Goal: Task Accomplishment & Management: Complete application form

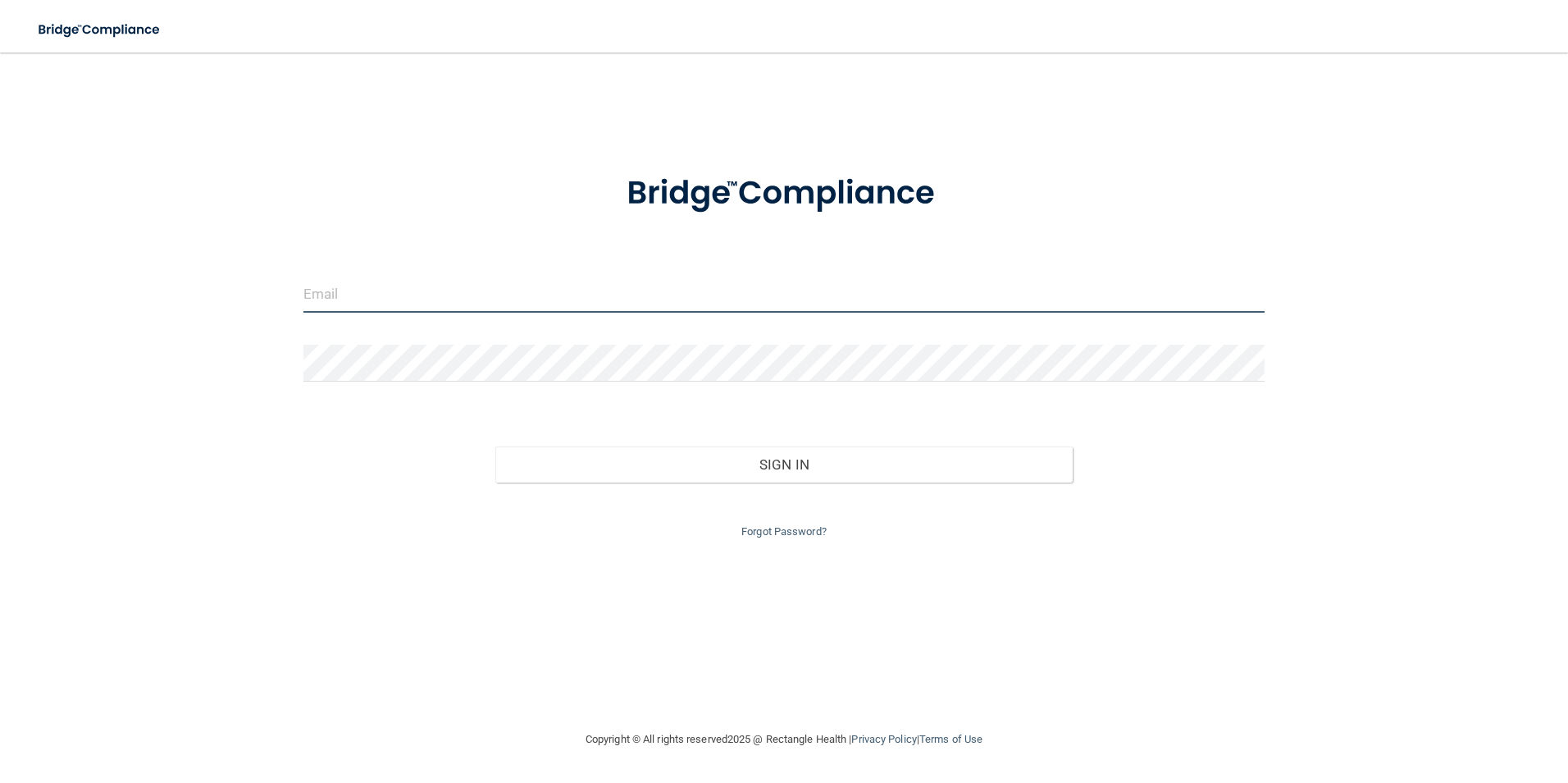
click at [329, 294] on input "email" at bounding box center [784, 294] width 962 height 37
type input "Abbeynewlun2020@gmail.com"
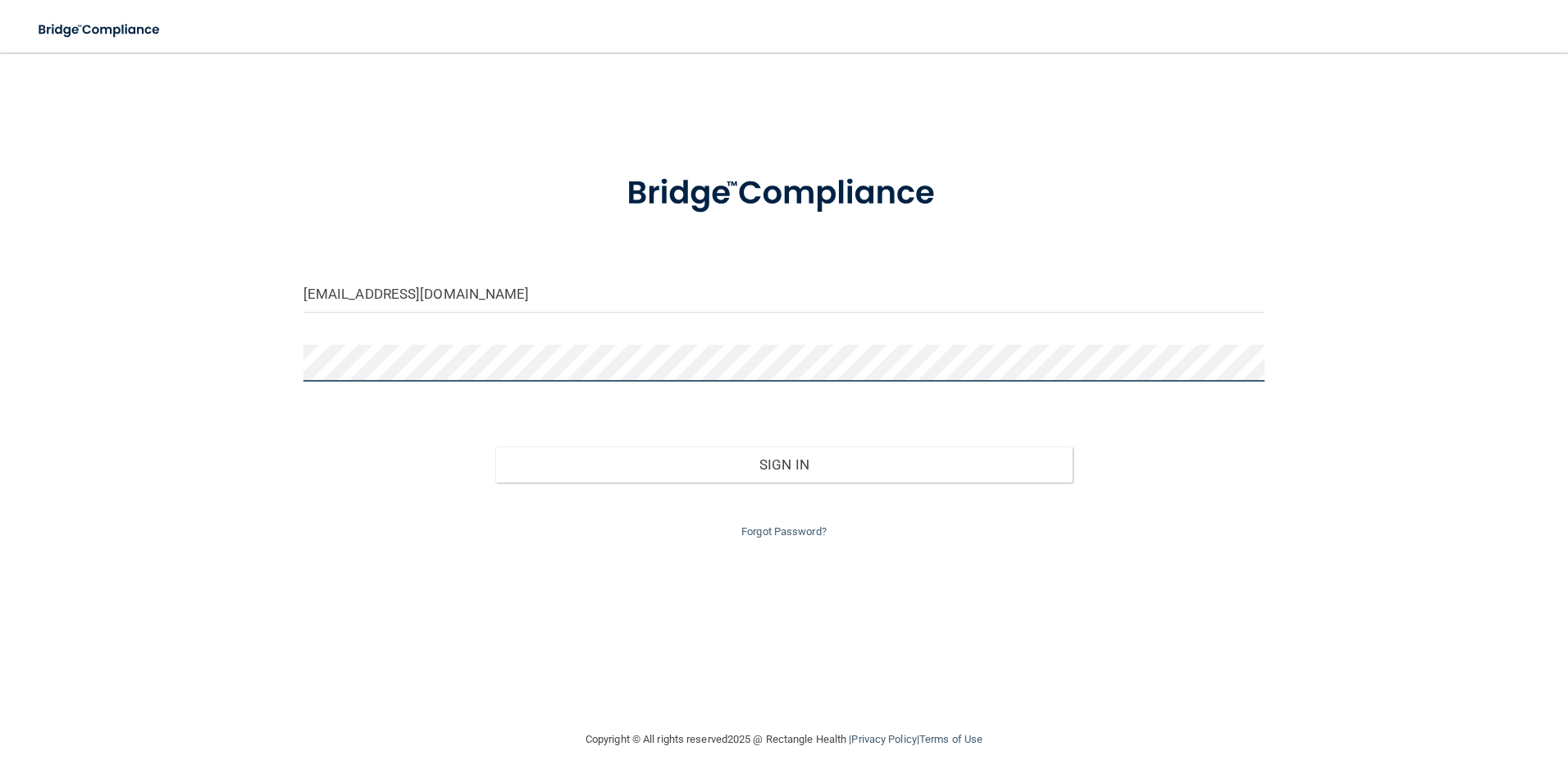
click at [495, 447] on button "Sign In" at bounding box center [784, 464] width 577 height 36
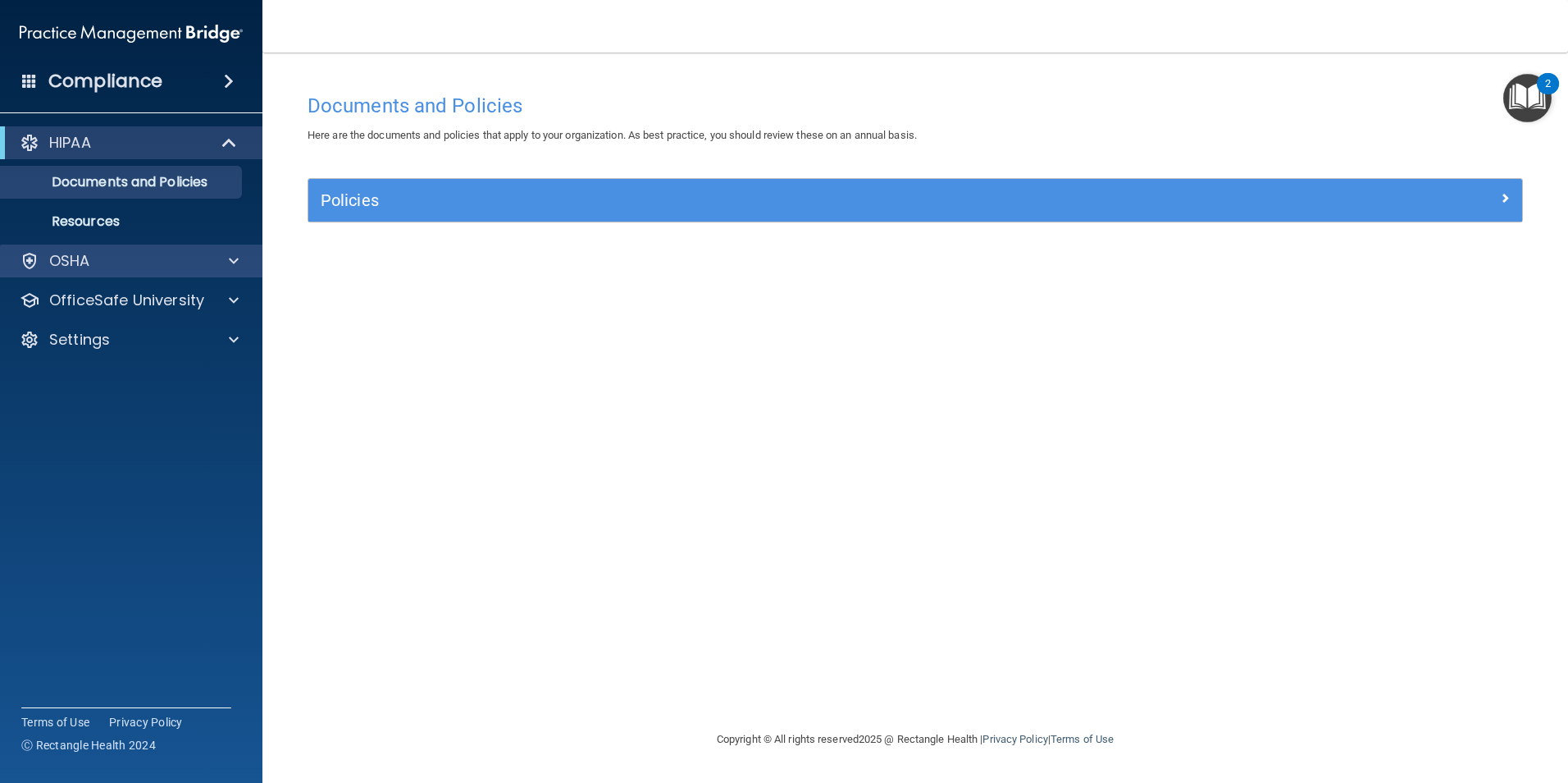
click at [158, 249] on div "OSHA" at bounding box center [131, 262] width 263 height 33
click at [251, 253] on div "OSHA" at bounding box center [131, 262] width 263 height 33
click at [233, 255] on span at bounding box center [234, 261] width 10 height 19
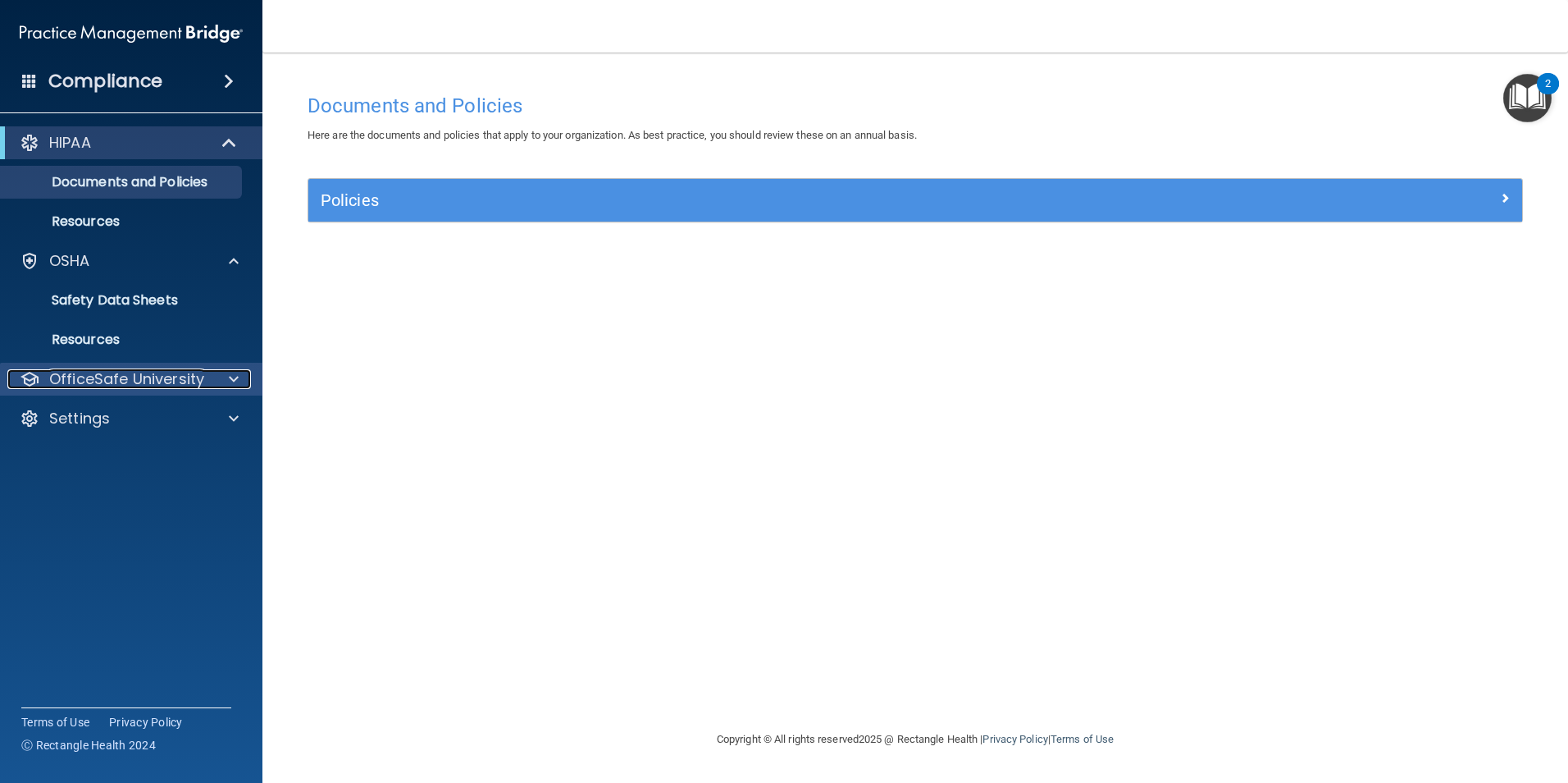
click at [229, 379] on div at bounding box center [231, 379] width 41 height 19
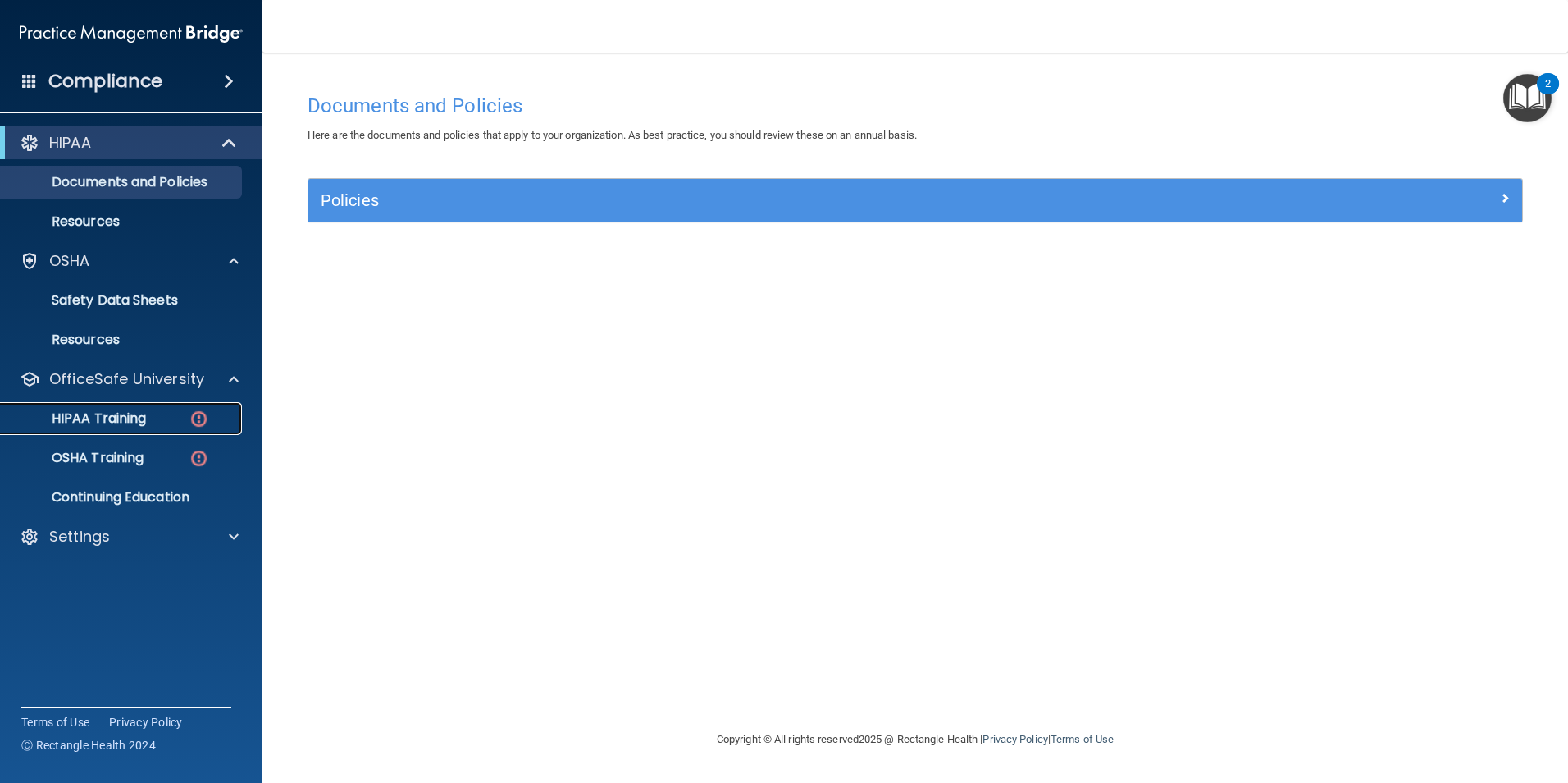
click at [140, 428] on link "HIPAA Training" at bounding box center [113, 419] width 259 height 33
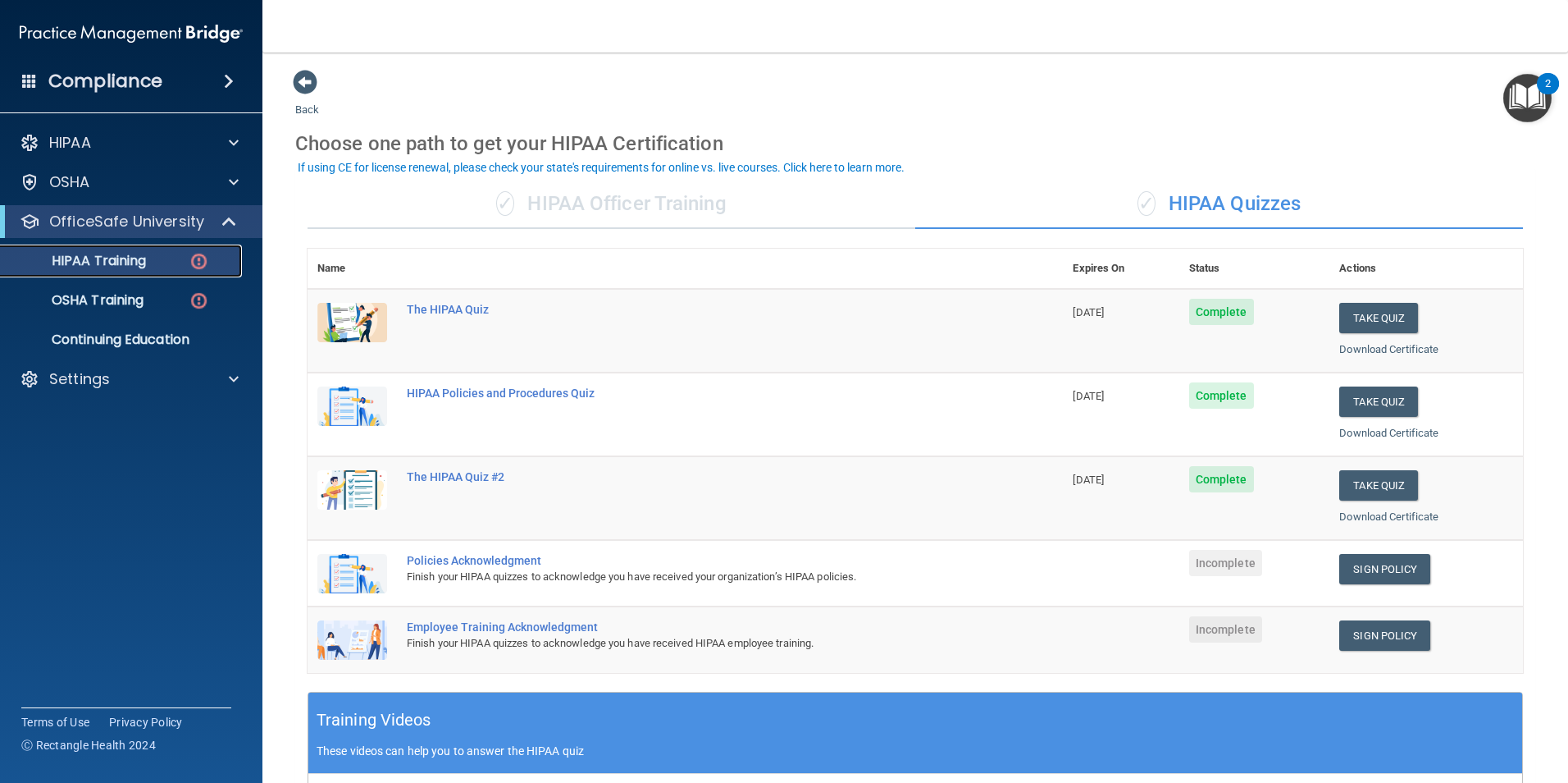
scroll to position [82, 0]
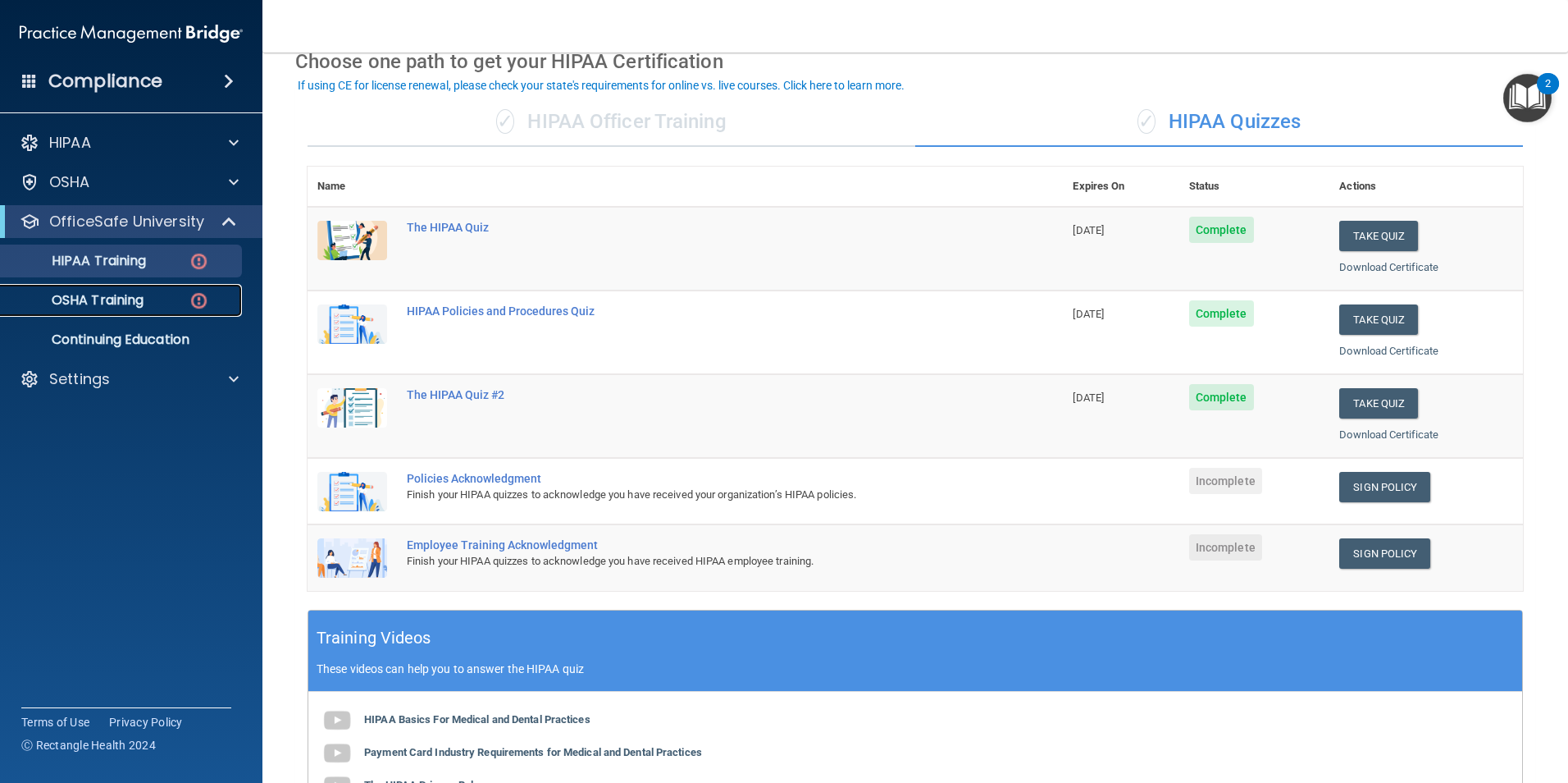
click at [132, 307] on p "OSHA Training" at bounding box center [78, 300] width 133 height 17
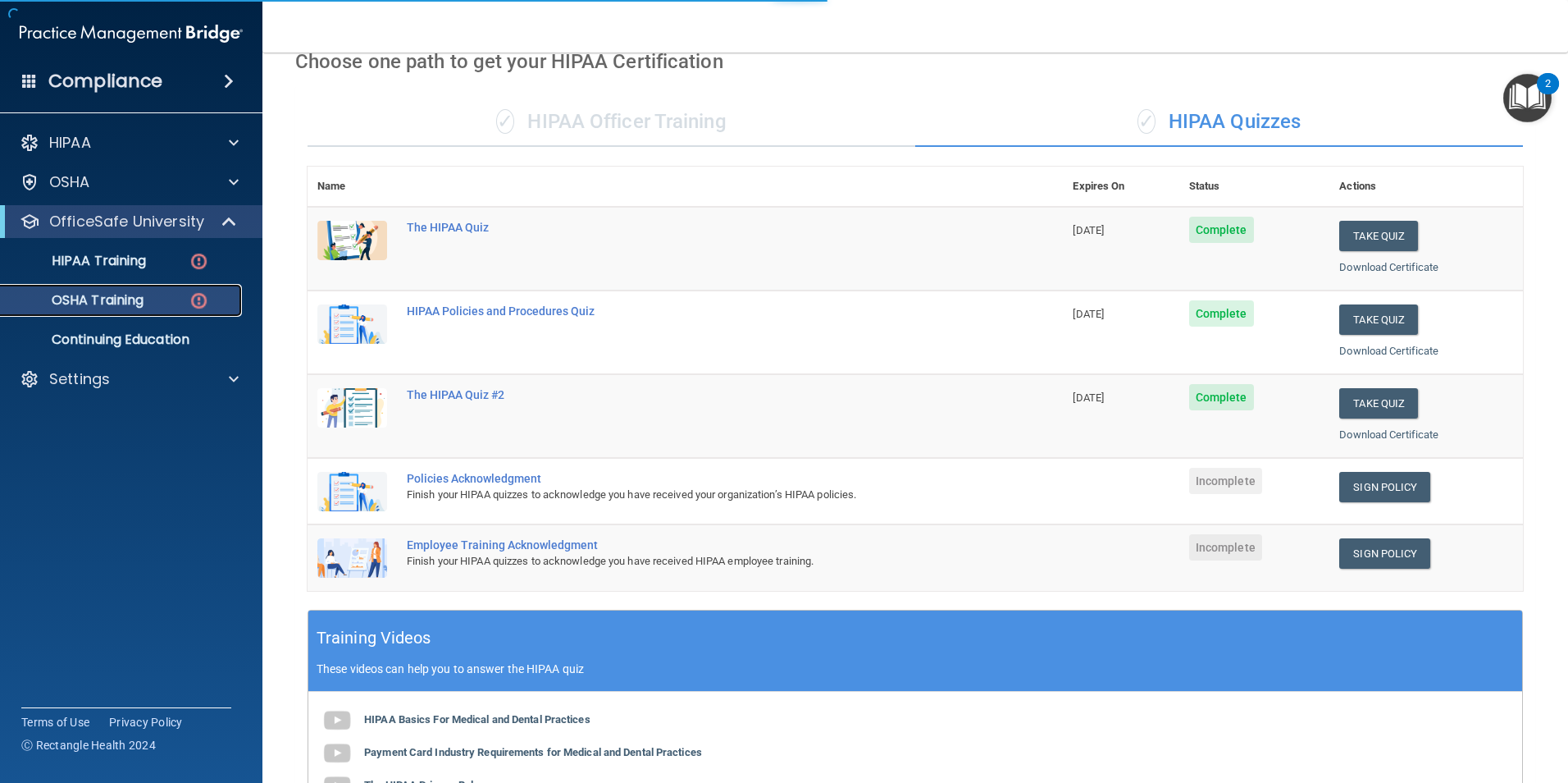
click at [132, 307] on p "OSHA Training" at bounding box center [78, 300] width 133 height 17
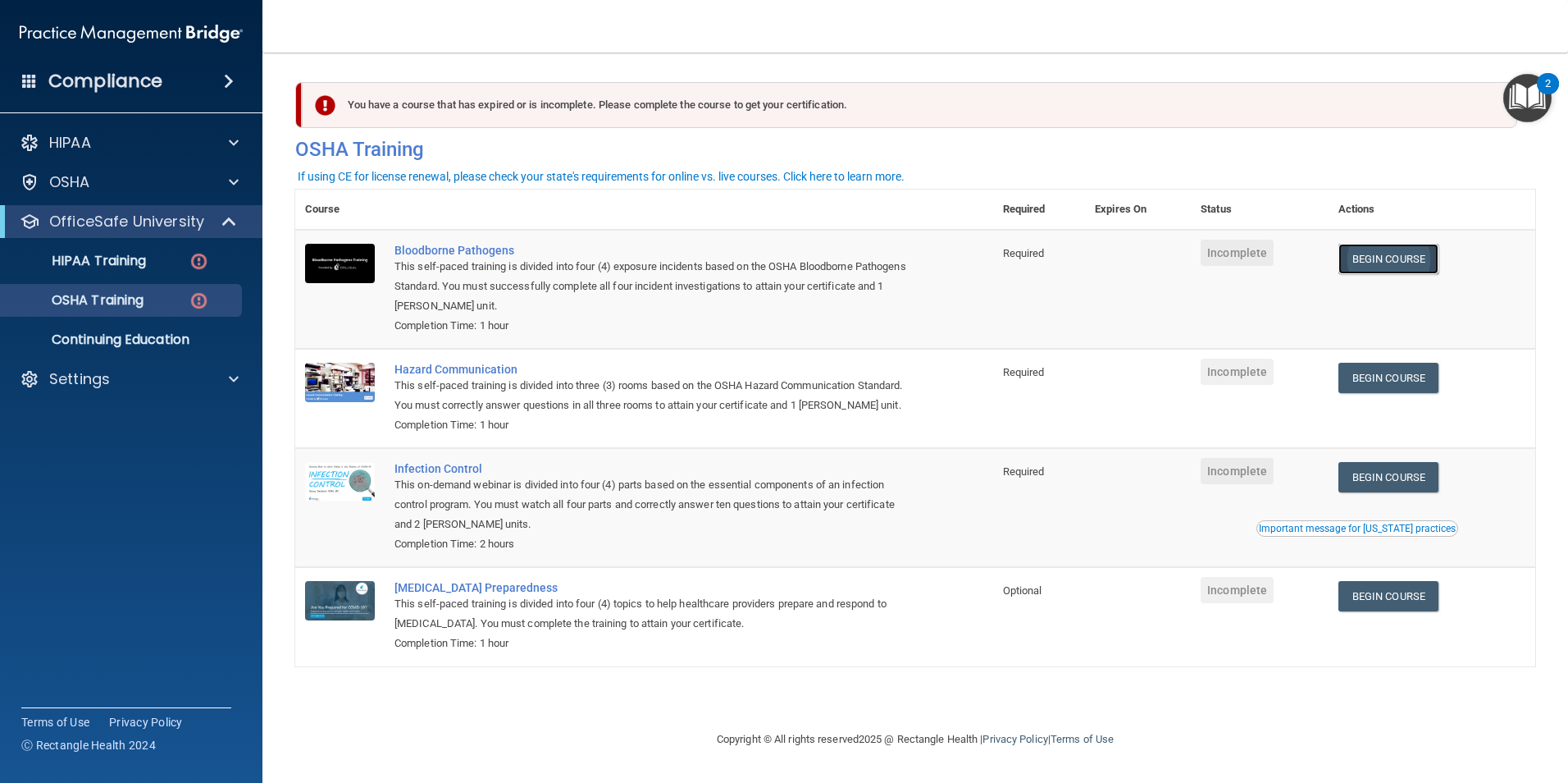
click at [1400, 253] on link "Begin Course" at bounding box center [1389, 259] width 100 height 31
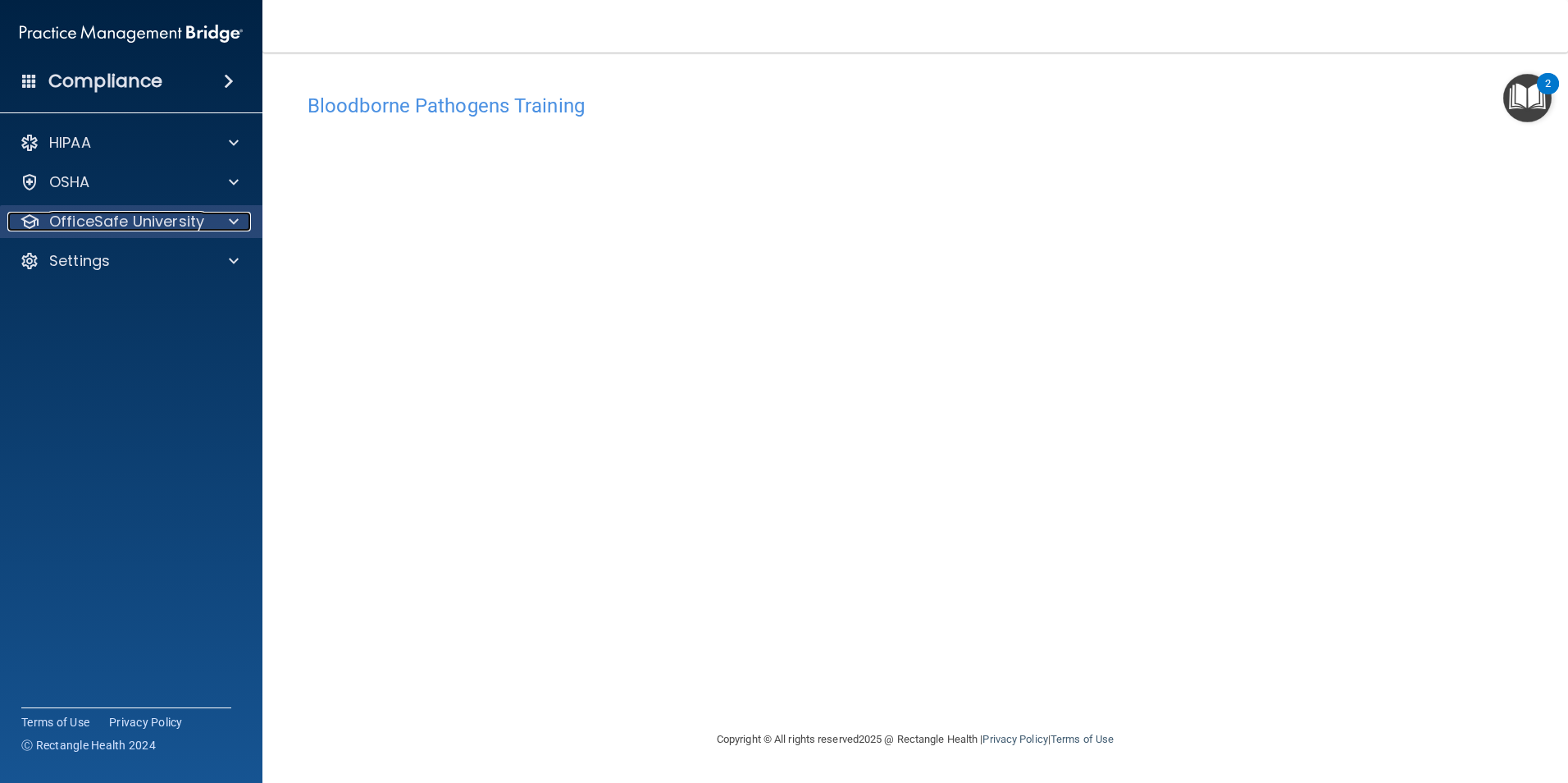
click at [239, 215] on div at bounding box center [231, 221] width 41 height 19
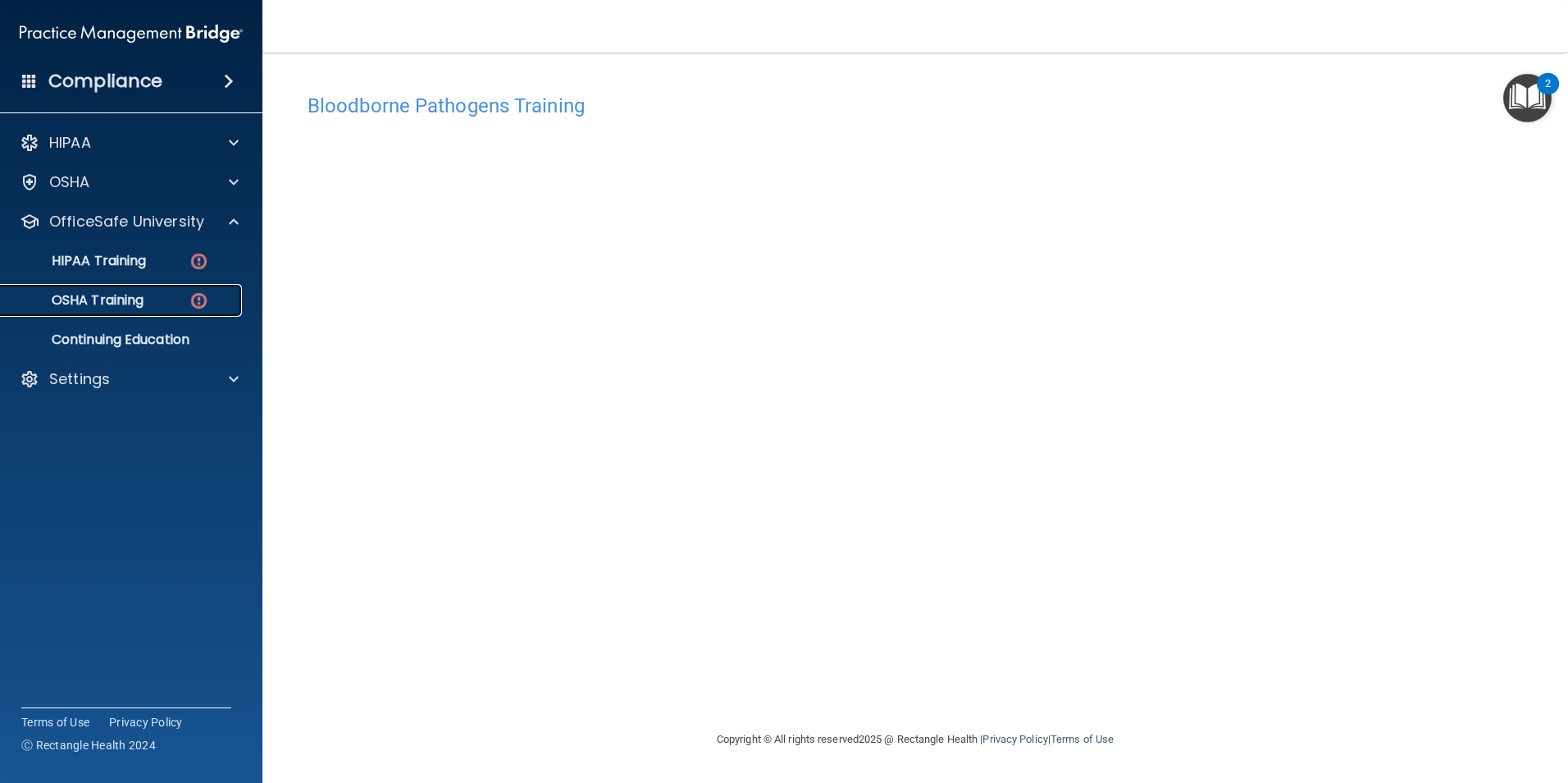
click at [177, 292] on div "OSHA Training" at bounding box center [123, 300] width 224 height 17
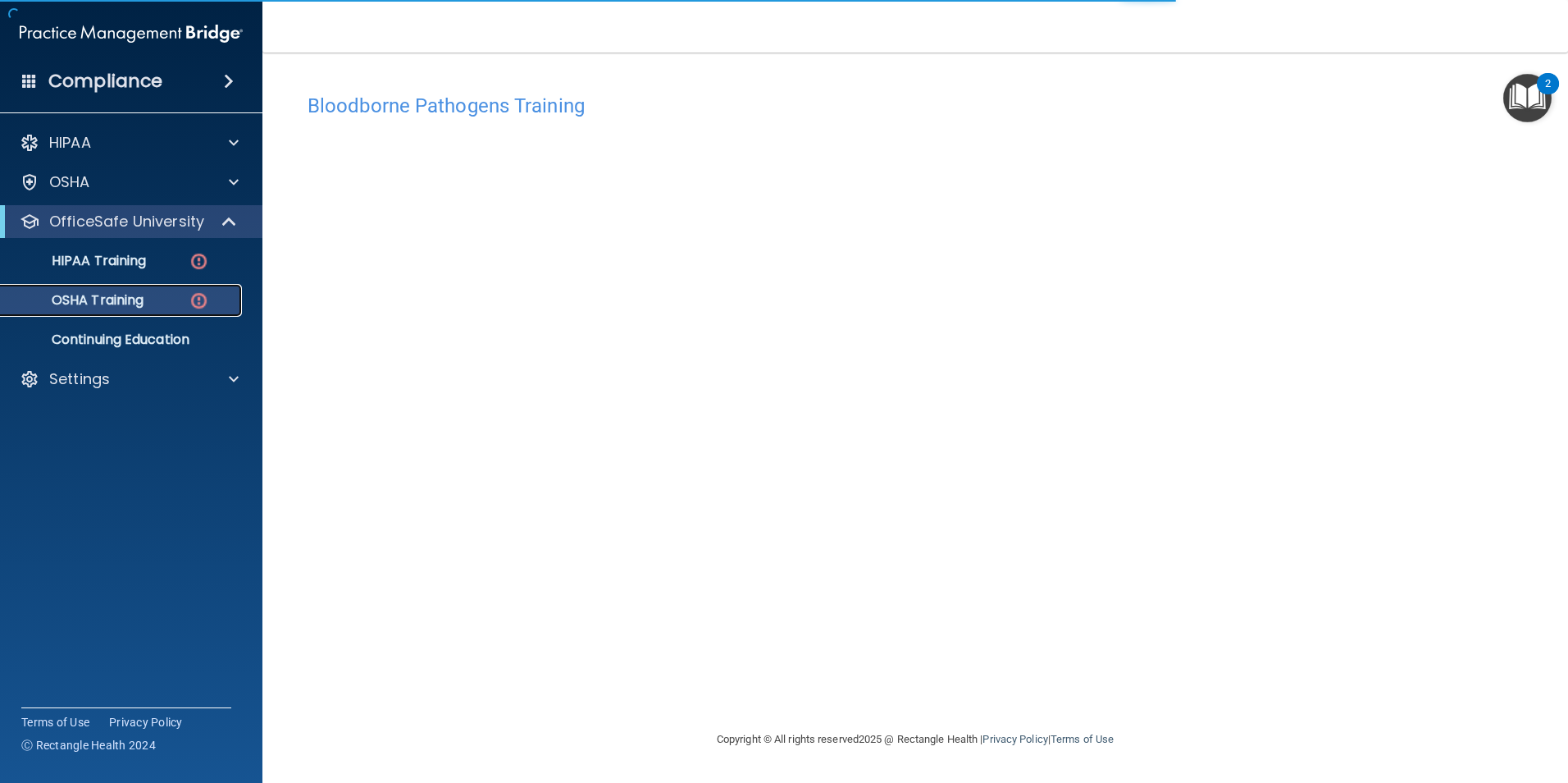
click at [181, 295] on div "OSHA Training" at bounding box center [123, 300] width 224 height 17
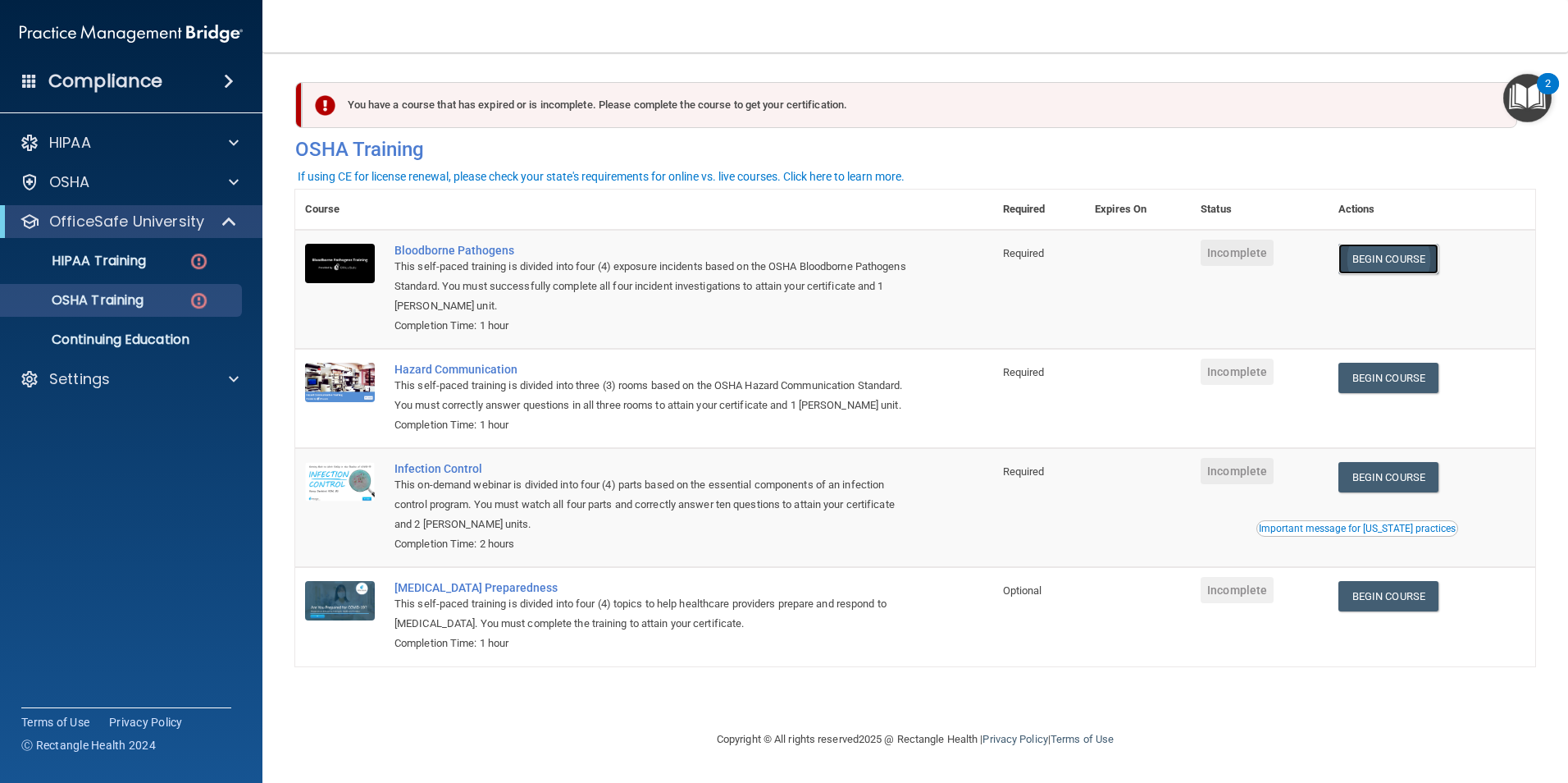
click at [1397, 259] on link "Begin Course" at bounding box center [1389, 259] width 100 height 31
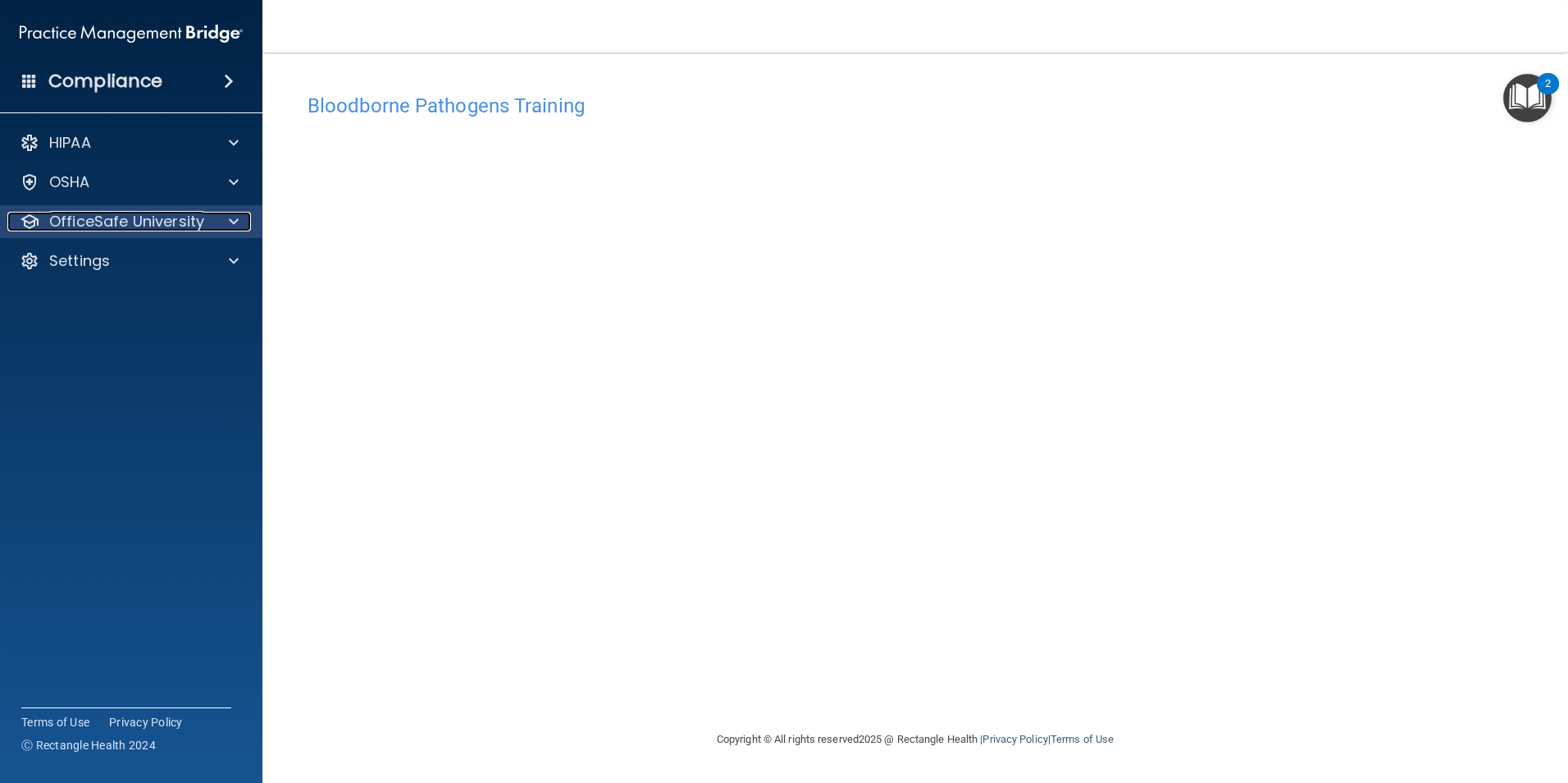
click at [225, 214] on div at bounding box center [231, 221] width 41 height 19
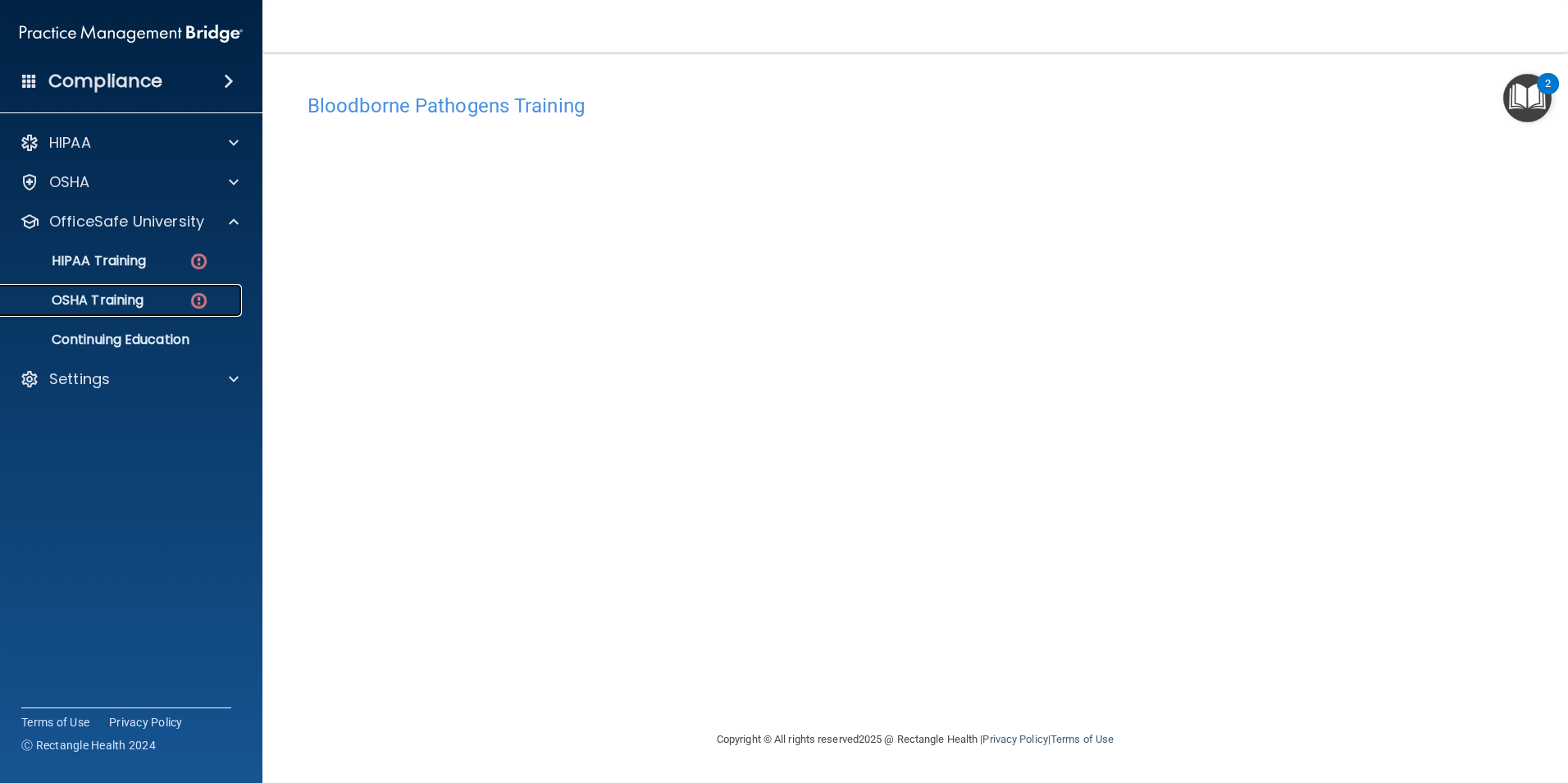
click at [180, 294] on div "OSHA Training" at bounding box center [123, 300] width 224 height 17
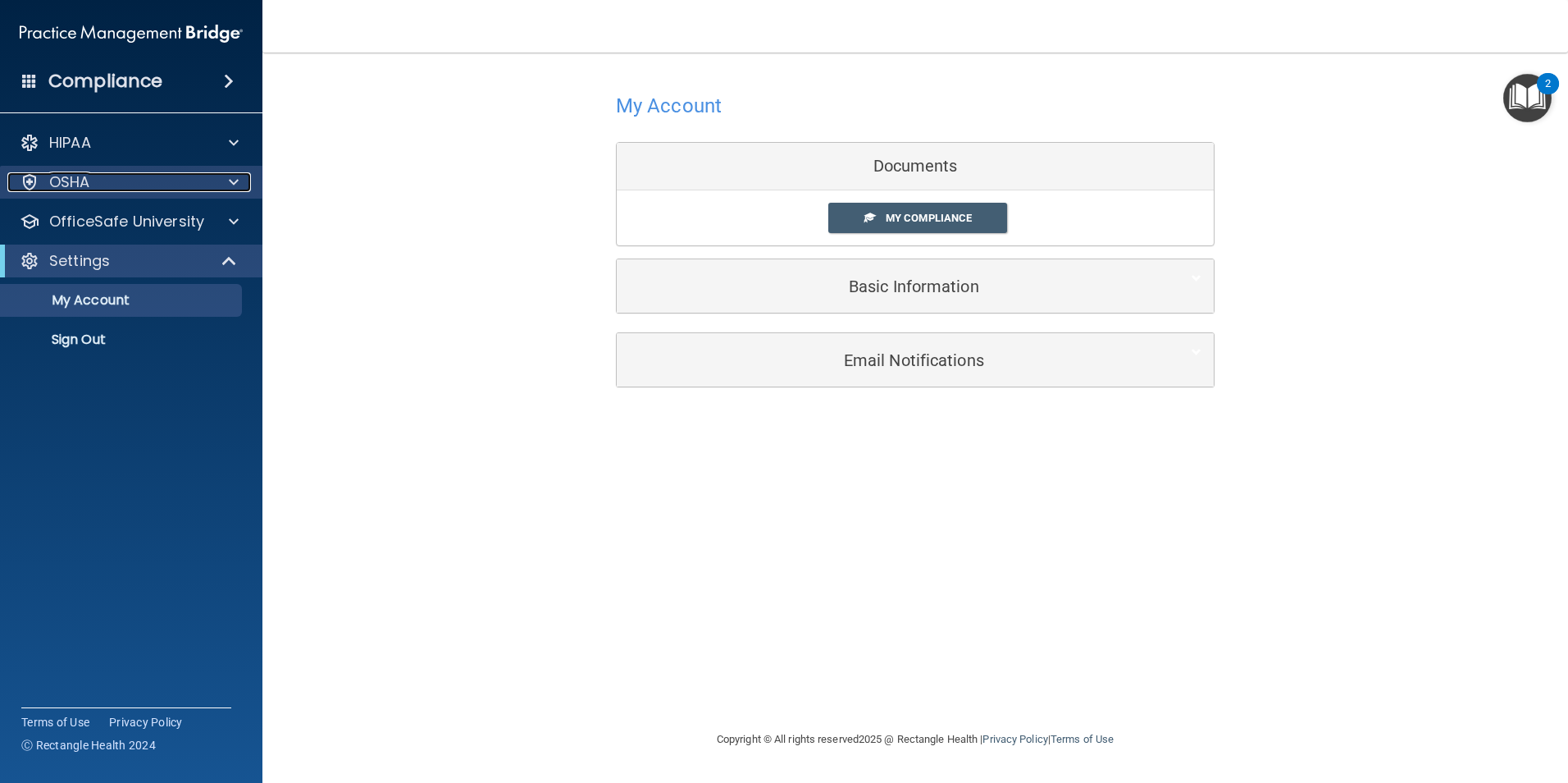
click at [112, 183] on div "OSHA" at bounding box center [109, 181] width 203 height 19
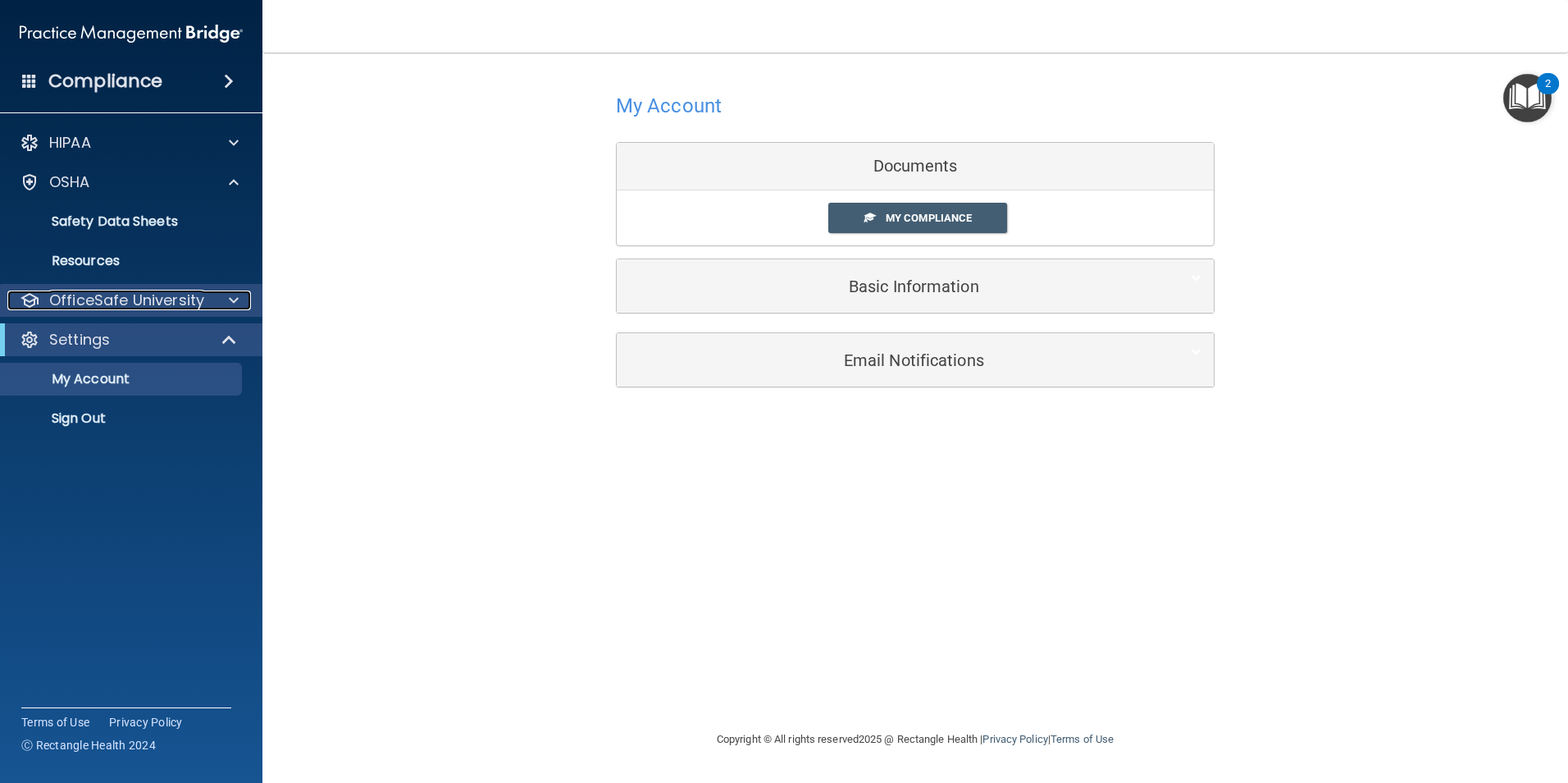
click at [179, 293] on p "OfficeSafe University" at bounding box center [127, 300] width 155 height 19
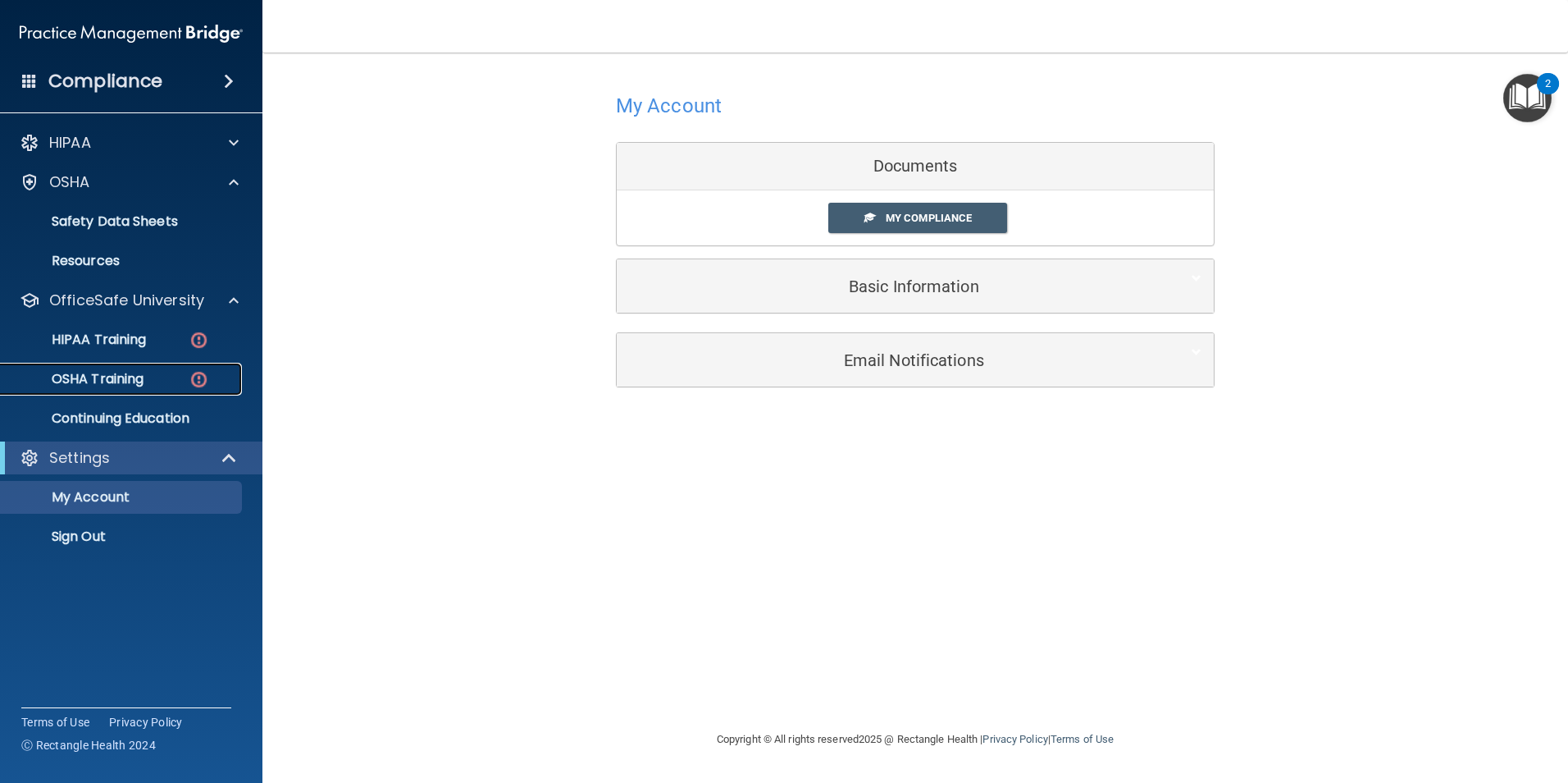
click at [173, 373] on div "OSHA Training" at bounding box center [123, 379] width 224 height 17
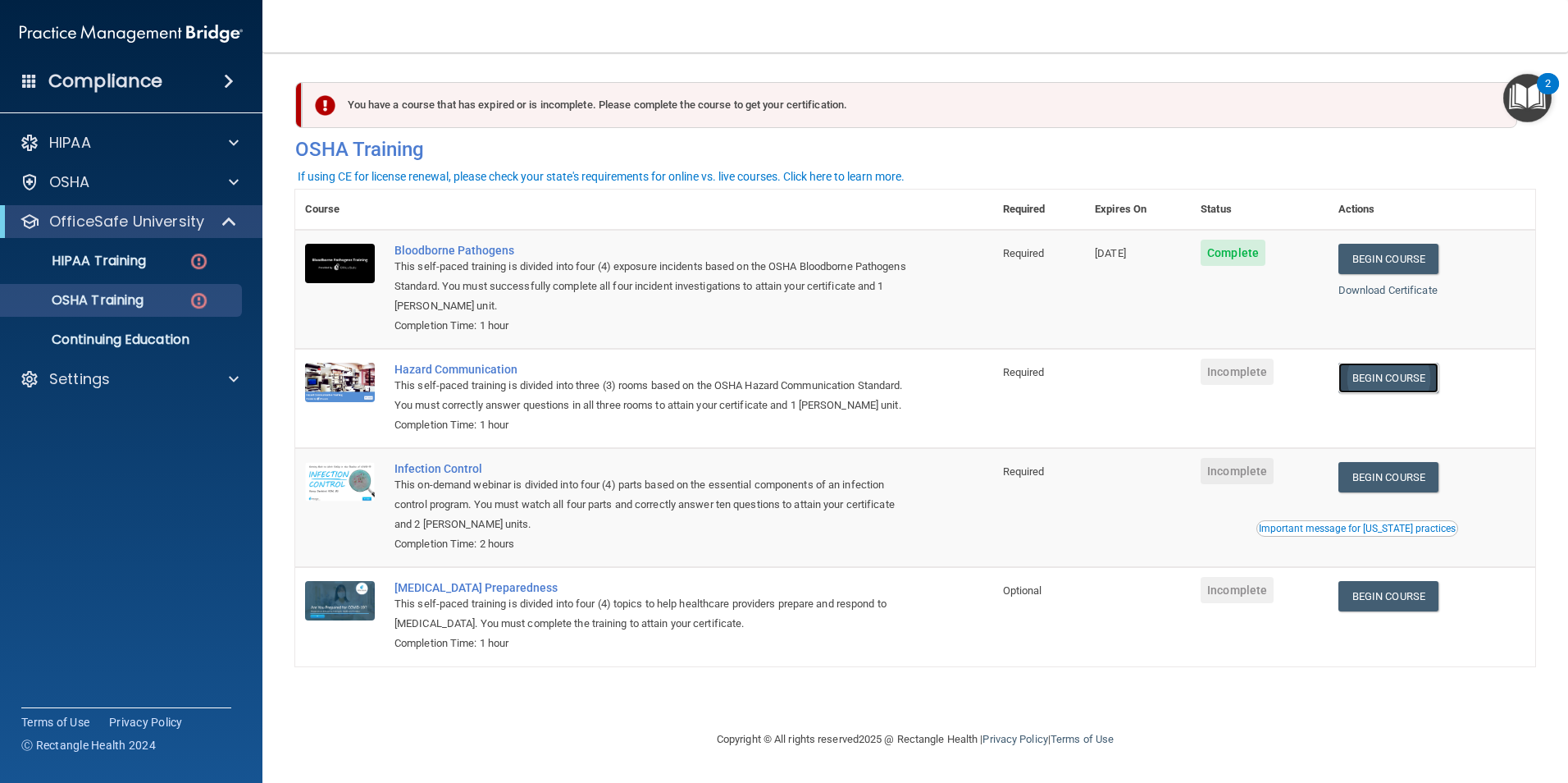
click at [1386, 374] on link "Begin Course" at bounding box center [1389, 377] width 100 height 31
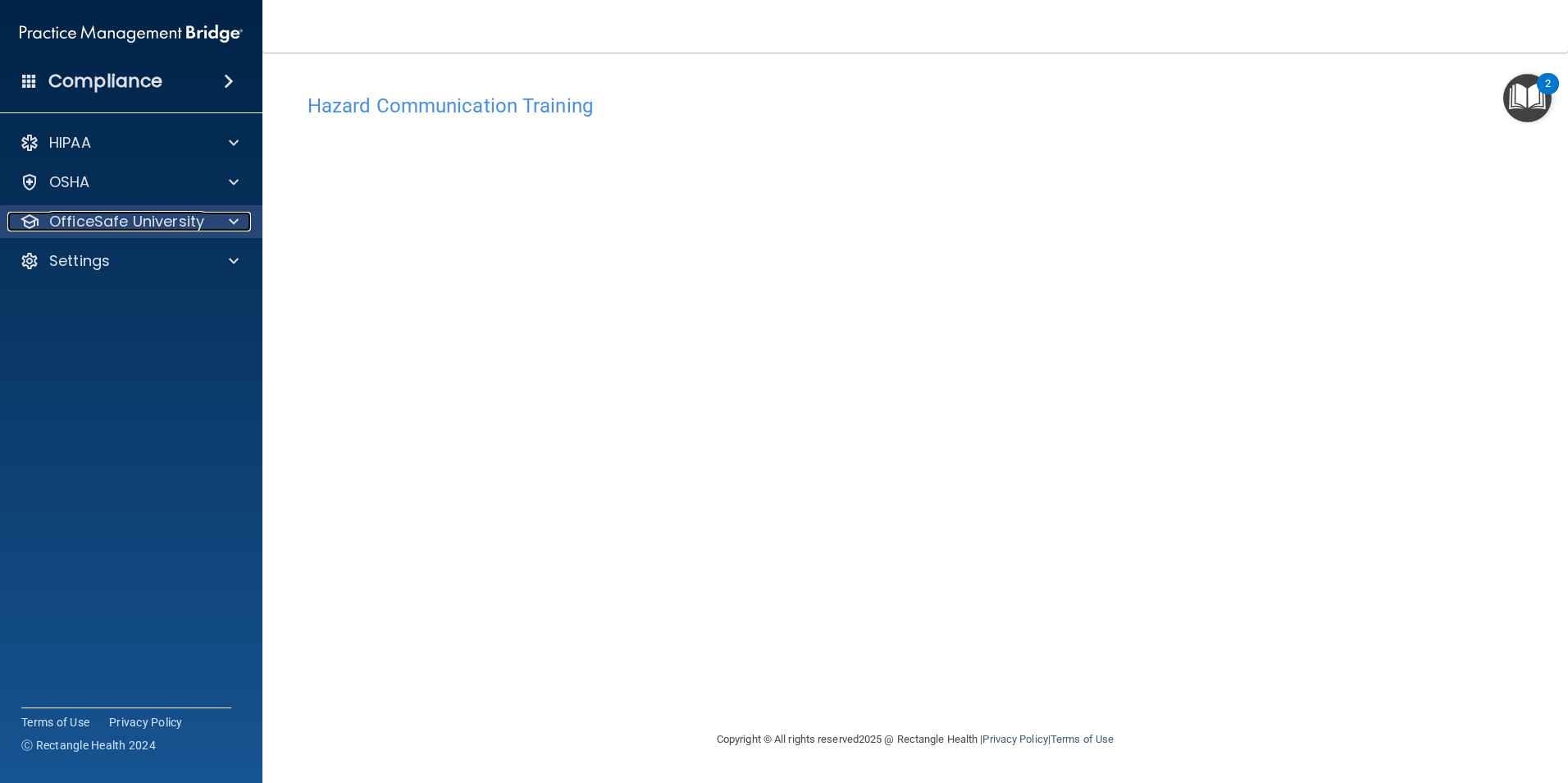
click at [84, 218] on p "OfficeSafe University" at bounding box center [127, 221] width 155 height 19
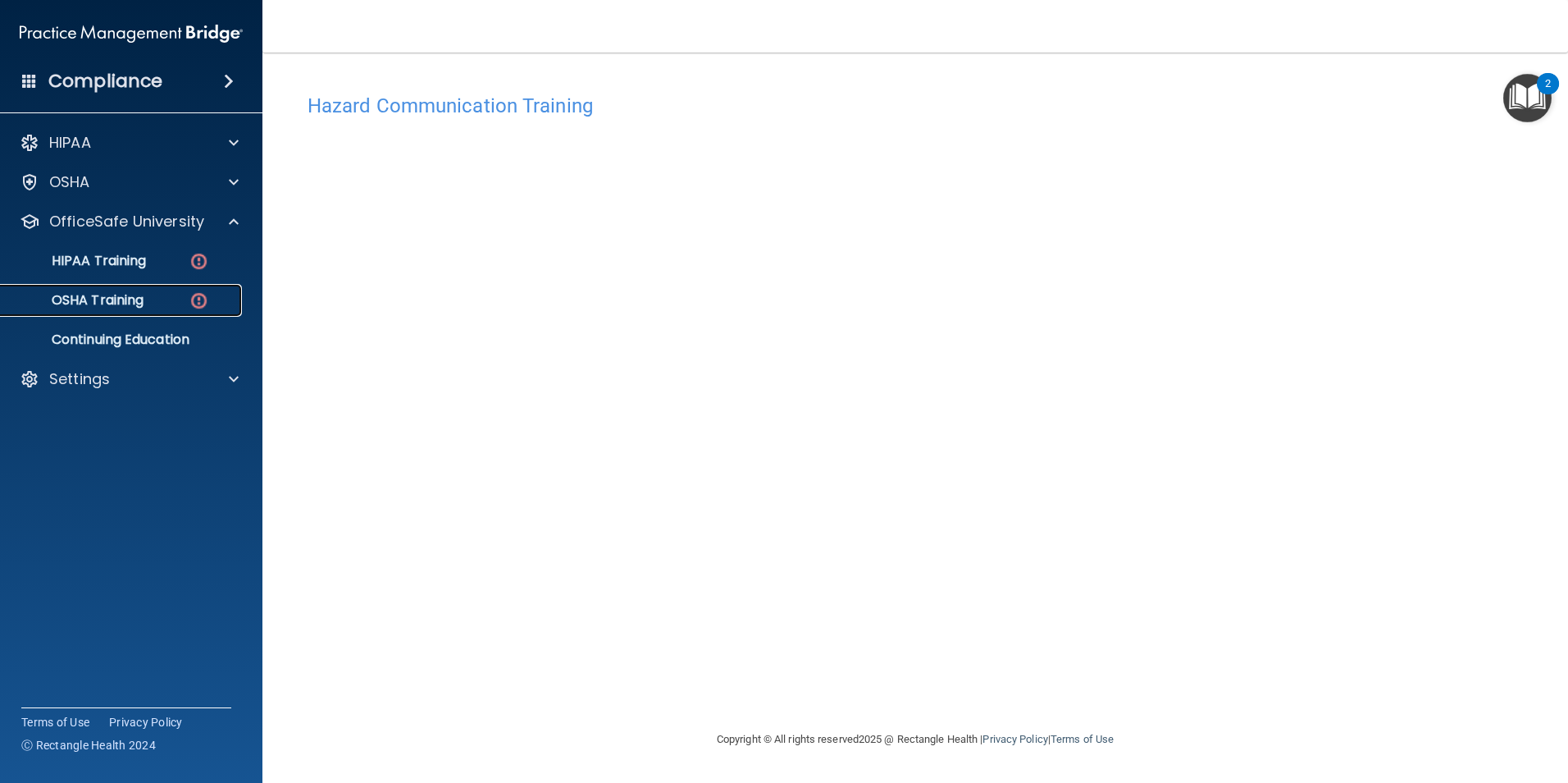
click at [176, 302] on div "OSHA Training" at bounding box center [123, 300] width 224 height 17
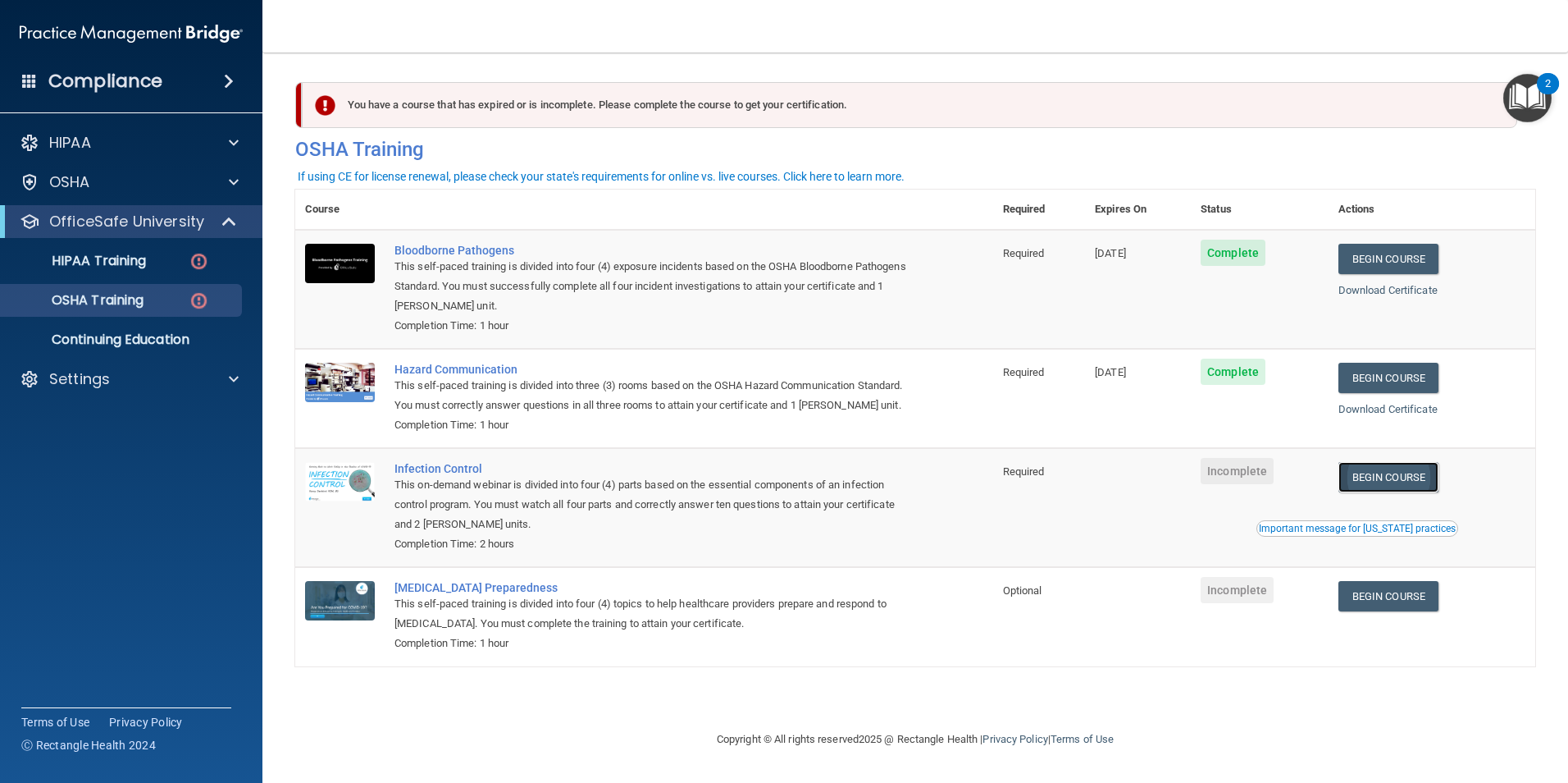
click at [1390, 493] on link "Begin Course" at bounding box center [1389, 477] width 100 height 31
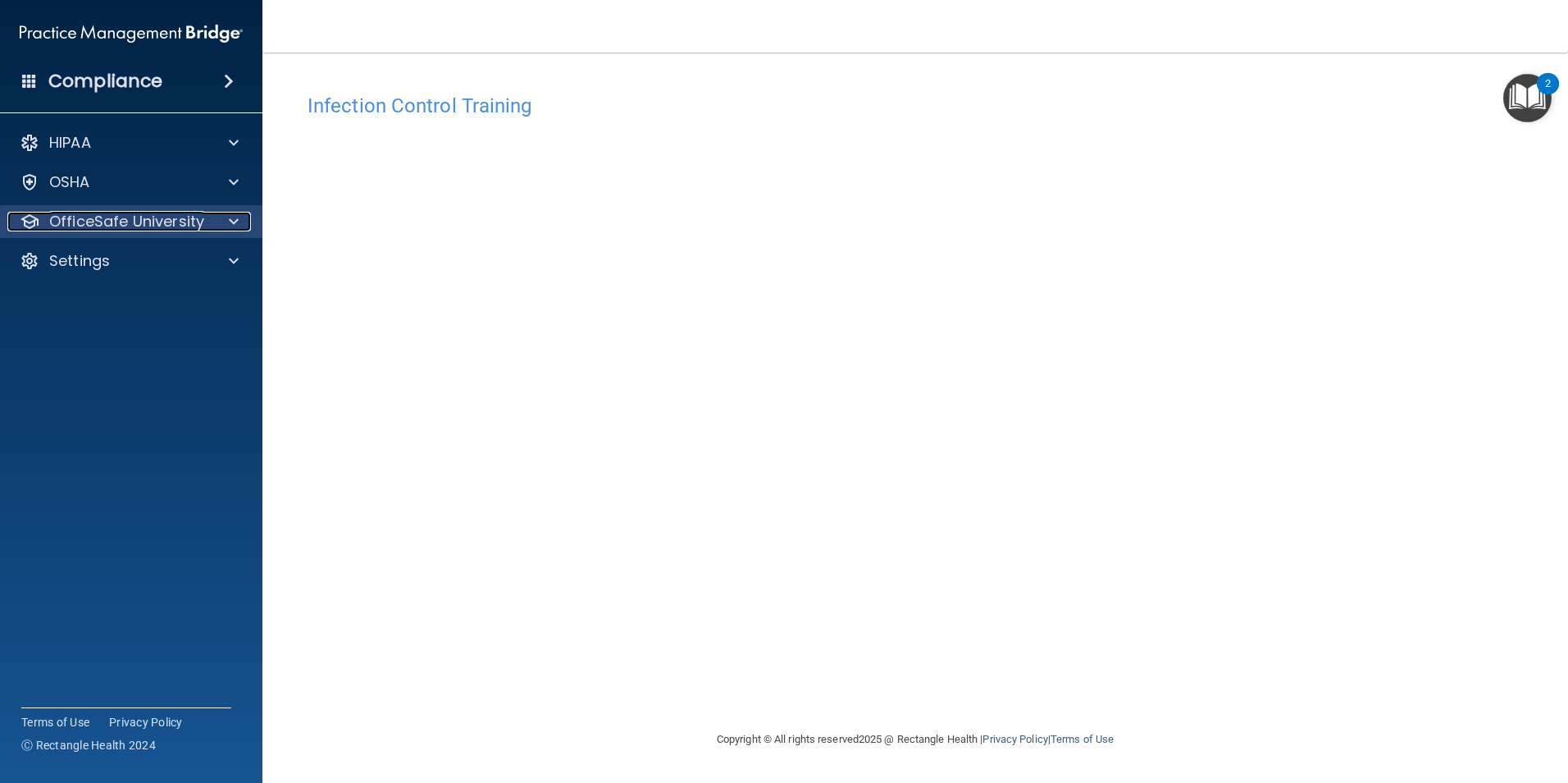
click at [130, 226] on p "OfficeSafe University" at bounding box center [127, 221] width 155 height 19
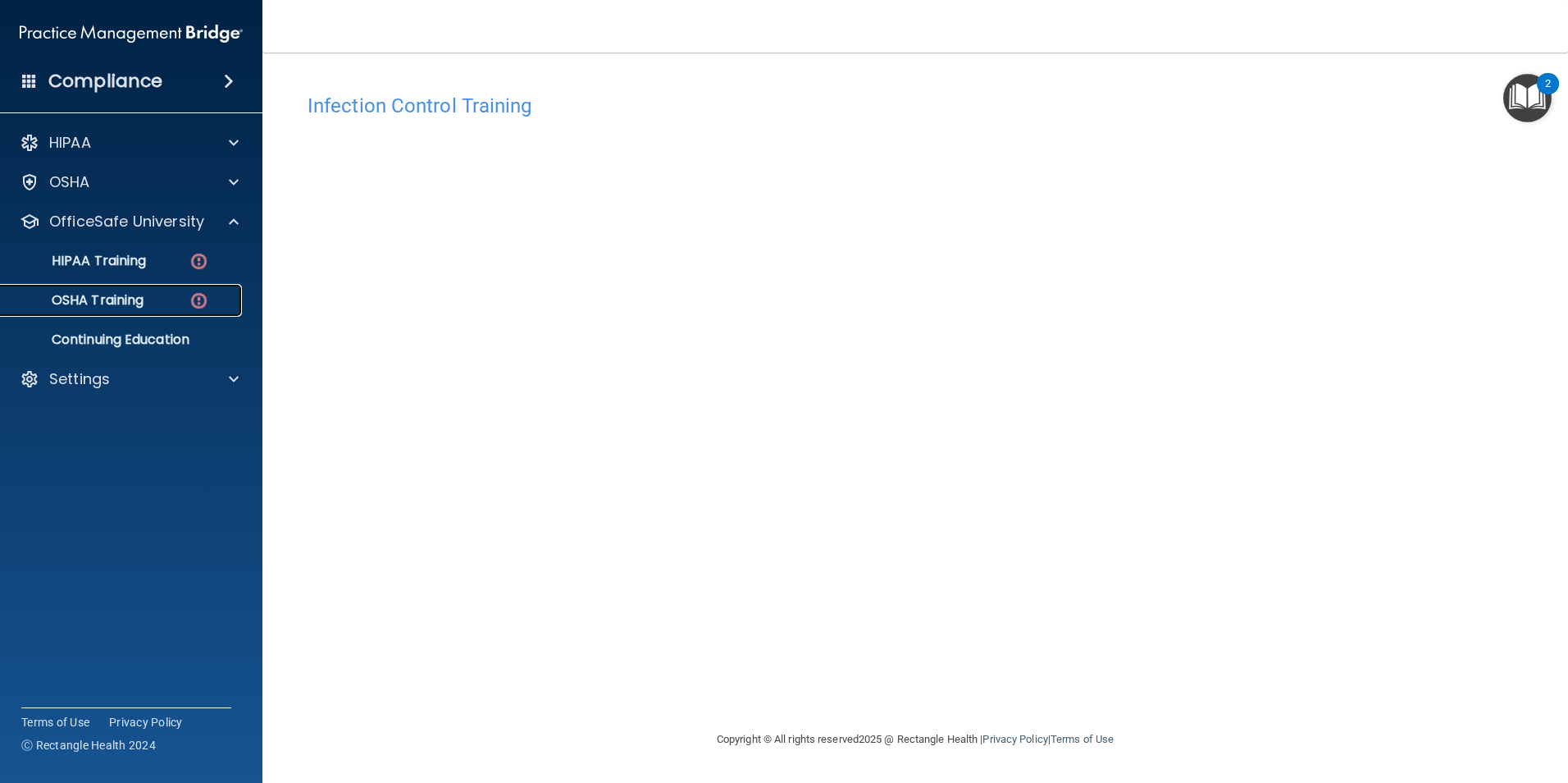
click at [156, 295] on div "OSHA Training" at bounding box center [123, 300] width 224 height 17
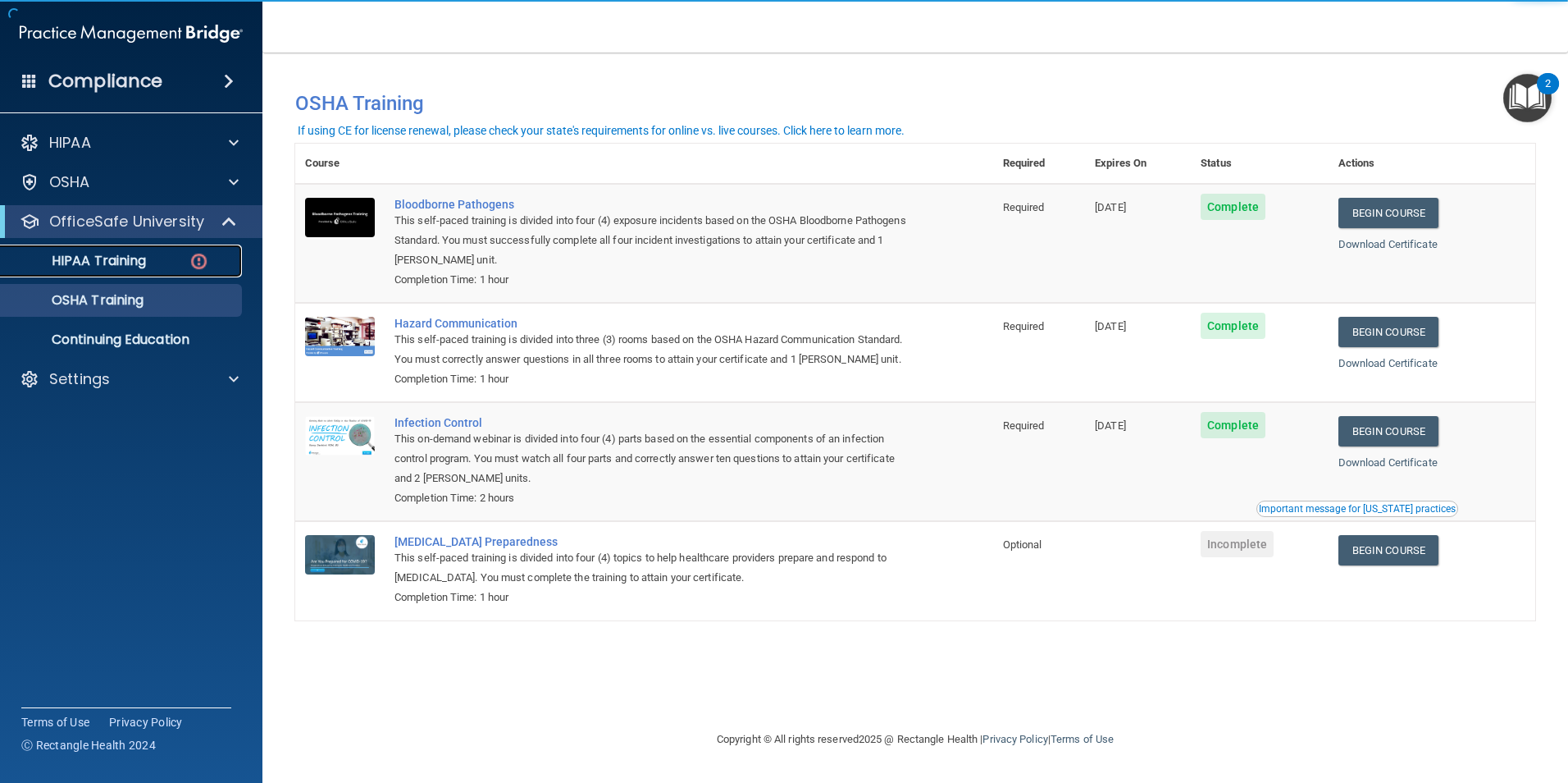
click at [196, 263] on img at bounding box center [199, 262] width 20 height 20
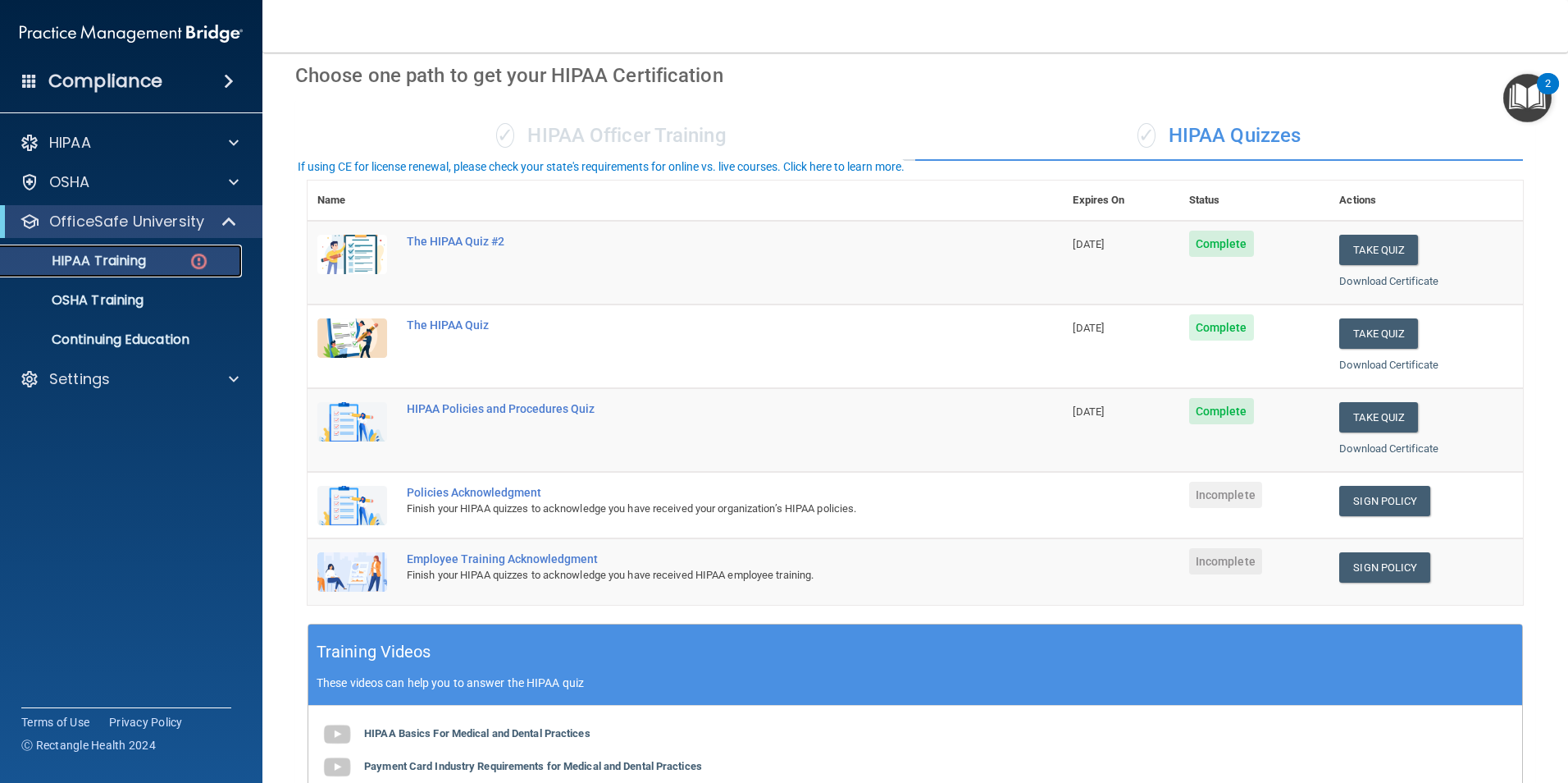
scroll to position [165, 0]
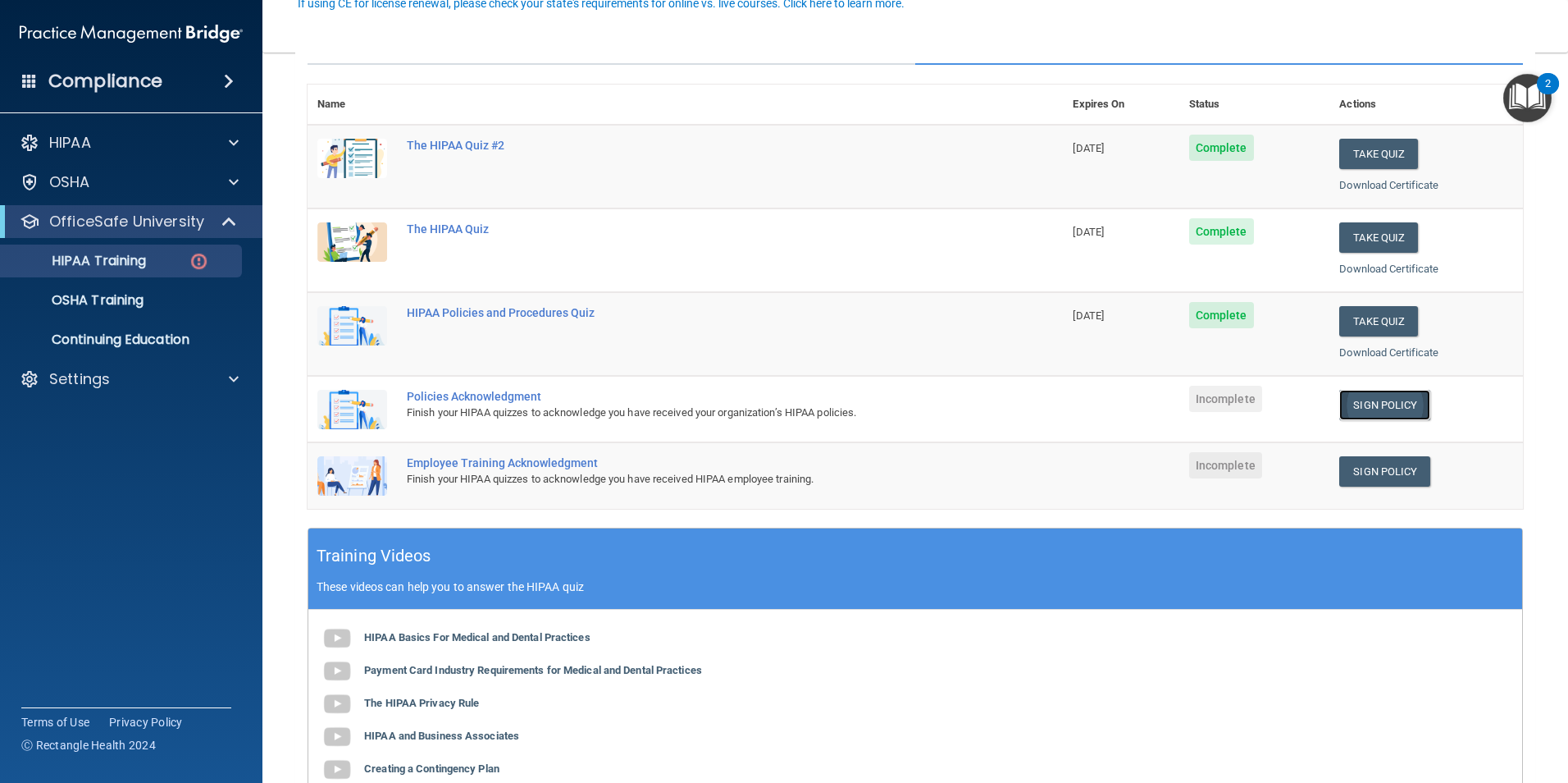
click at [1388, 406] on link "Sign Policy" at bounding box center [1385, 405] width 91 height 31
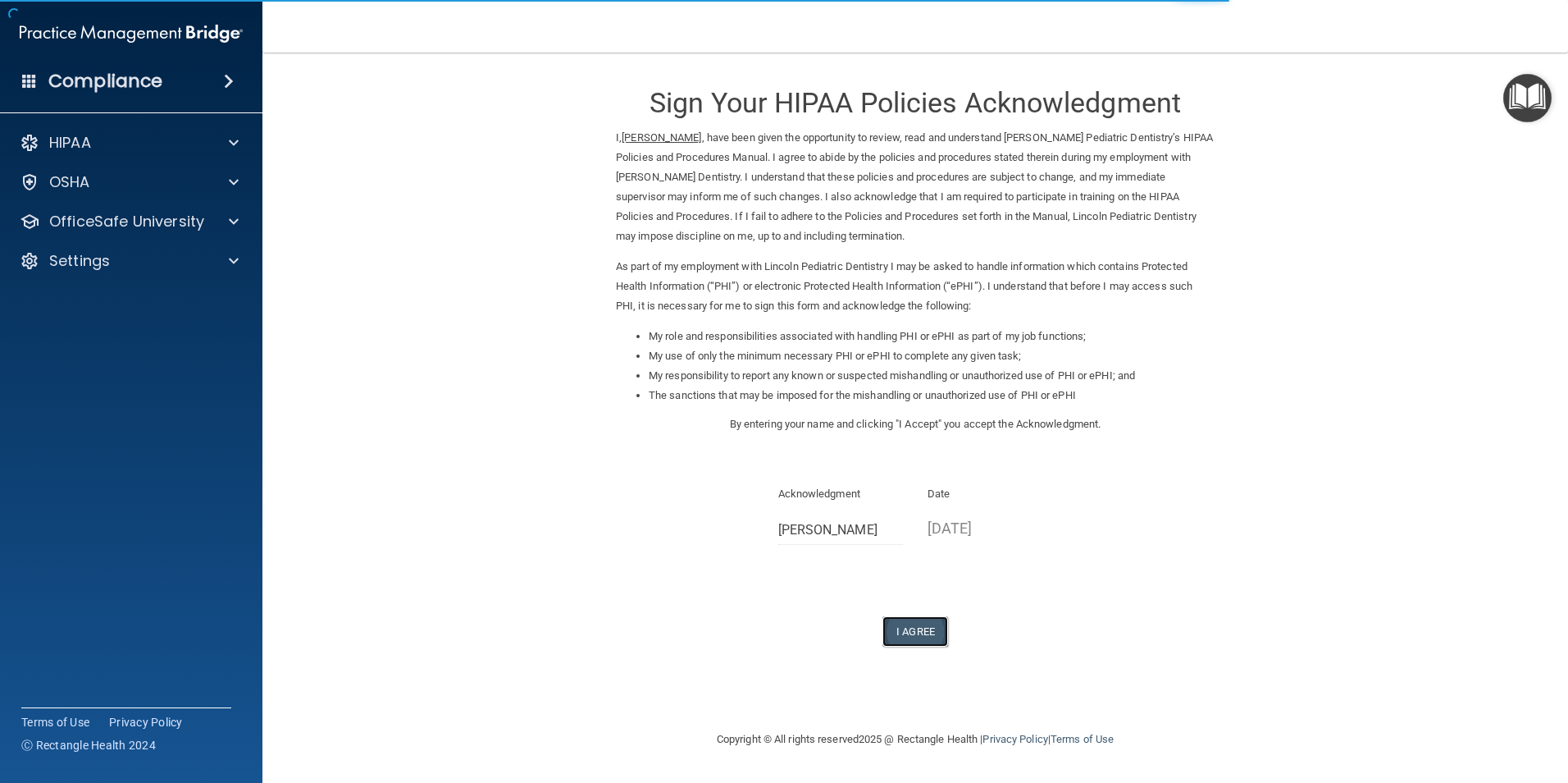
click at [912, 630] on button "I Agree" at bounding box center [915, 631] width 66 height 31
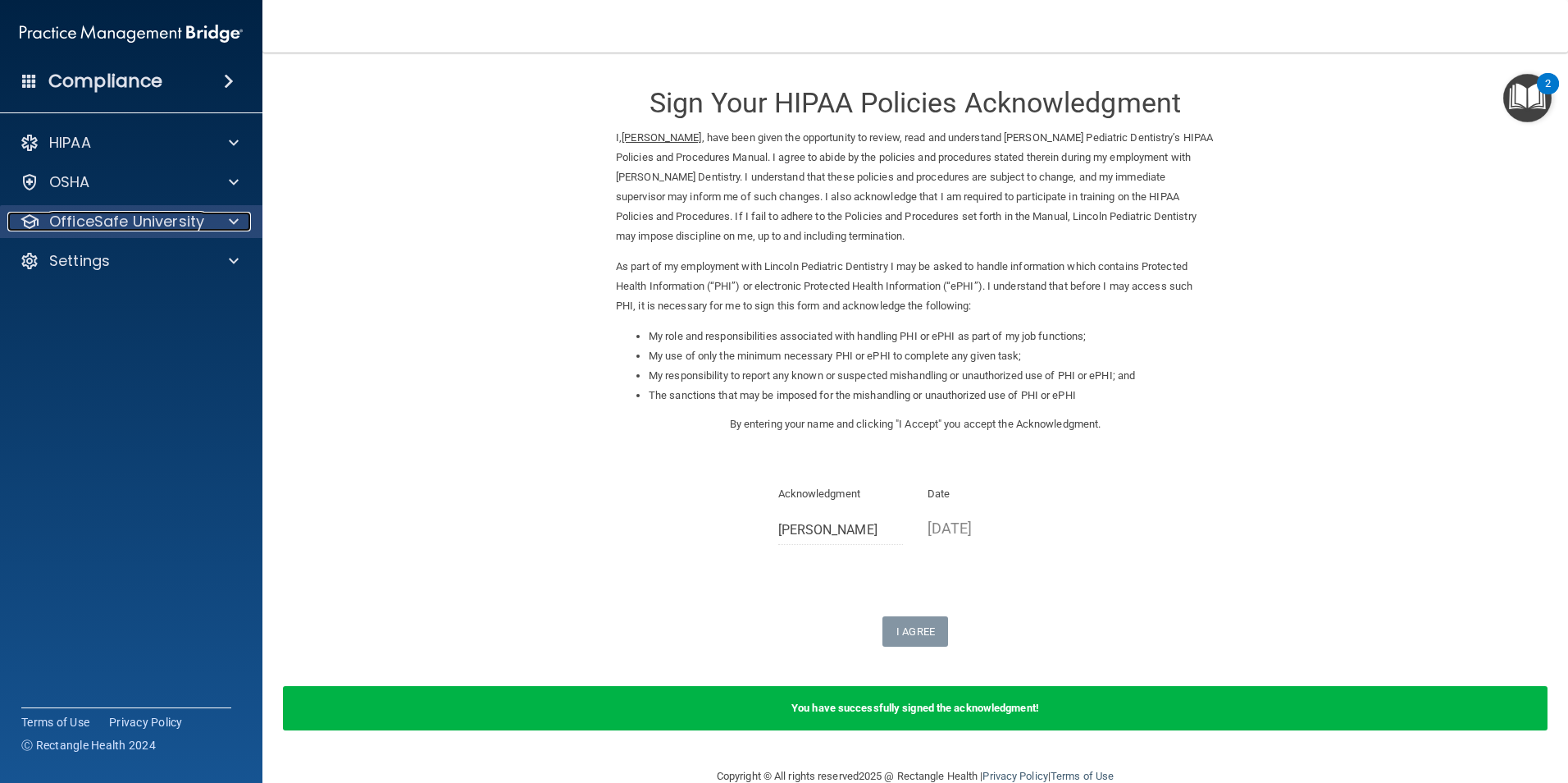
click at [160, 221] on p "OfficeSafe University" at bounding box center [127, 221] width 155 height 19
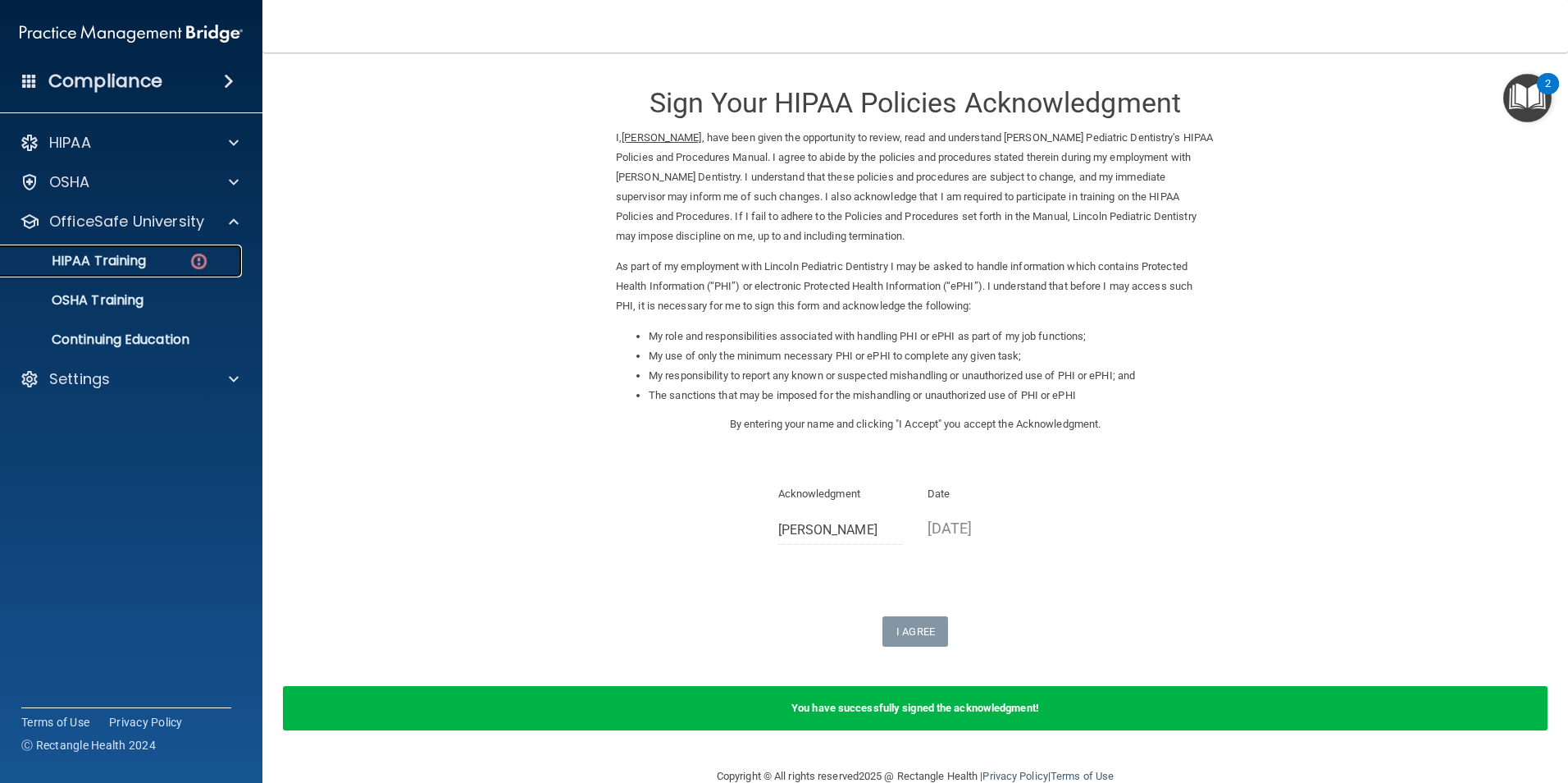
click at [193, 268] on img at bounding box center [199, 262] width 20 height 20
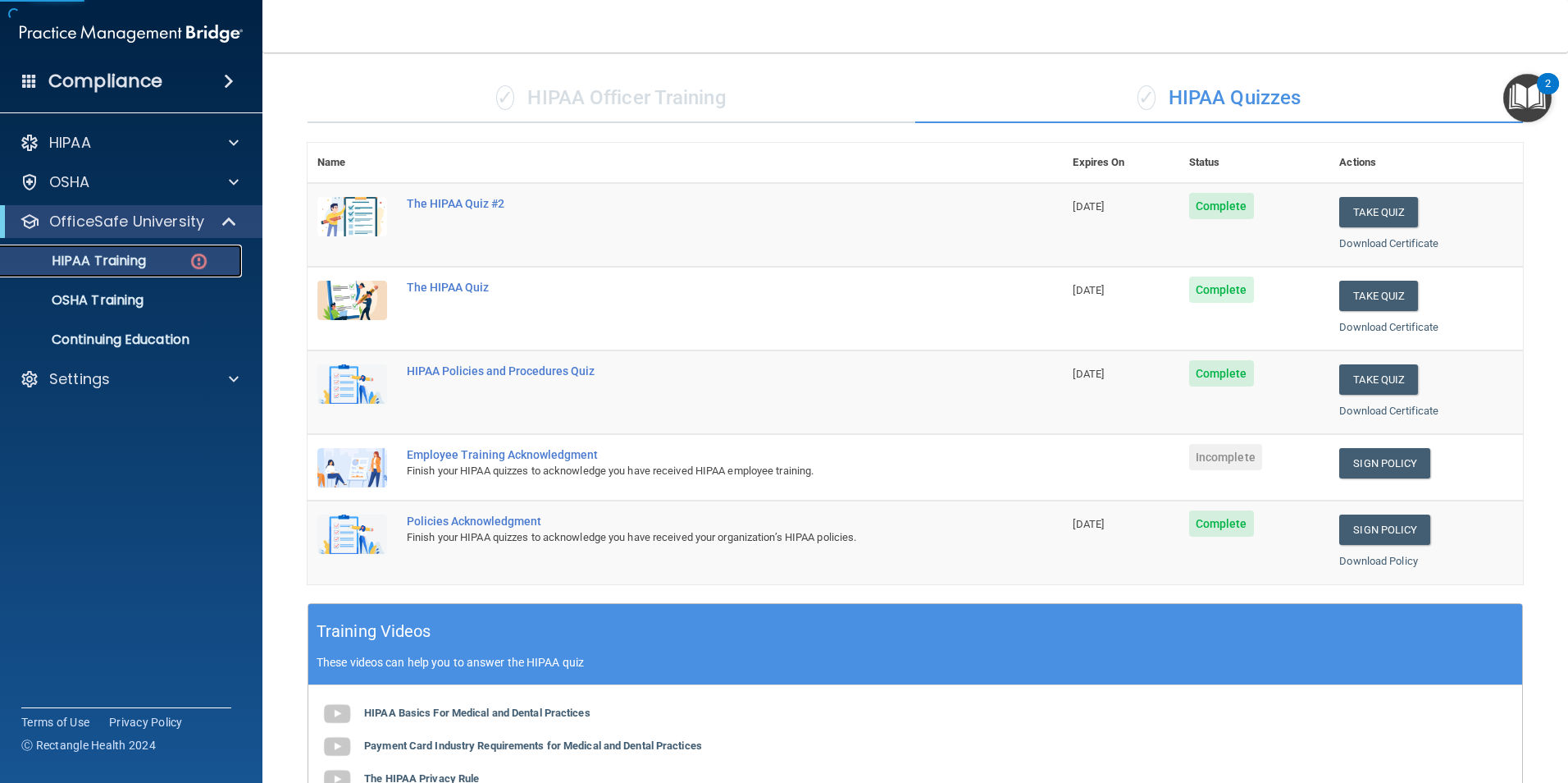
scroll to position [246, 0]
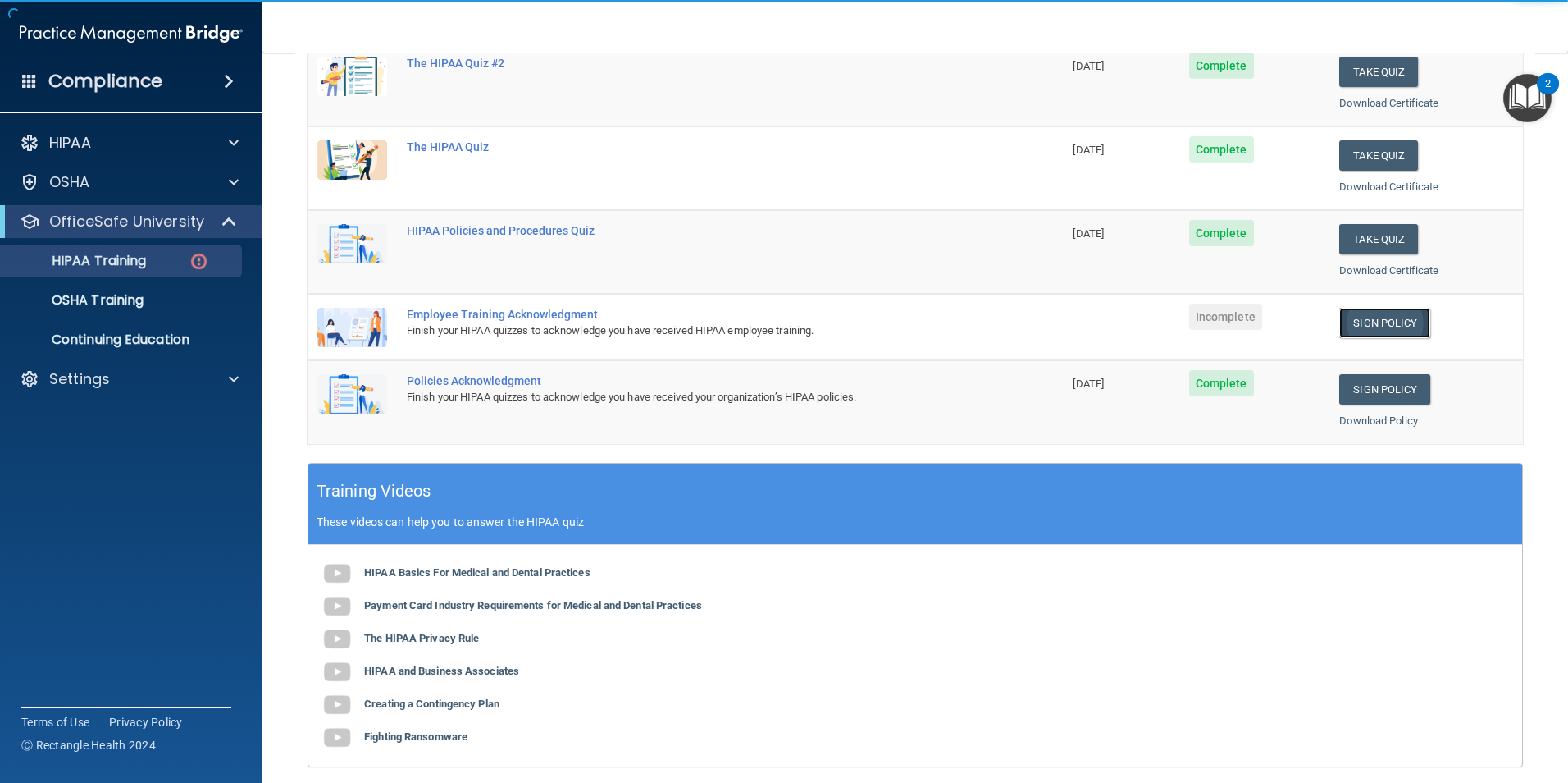
click at [1378, 318] on link "Sign Policy" at bounding box center [1385, 323] width 91 height 31
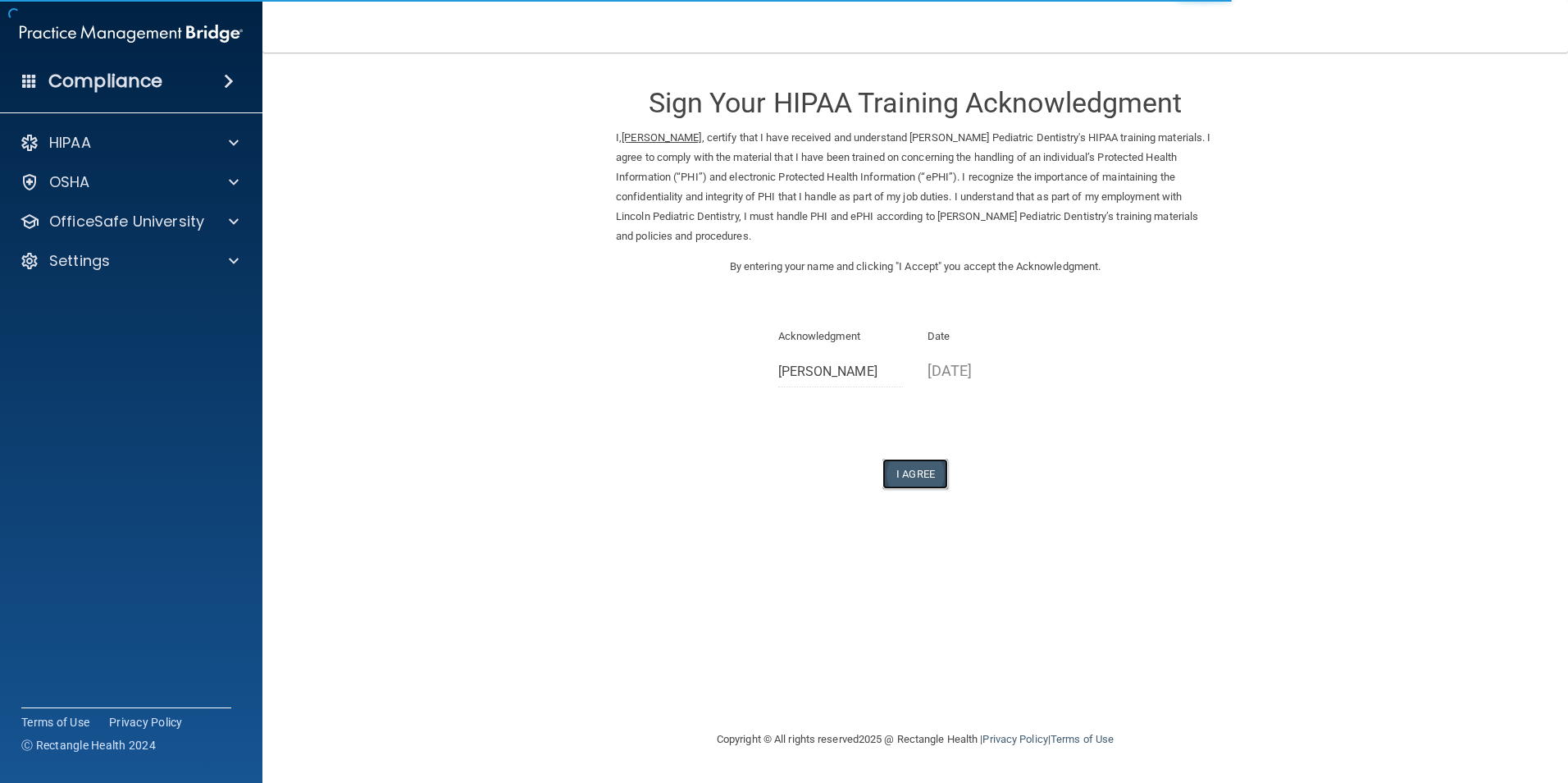
click at [908, 469] on button "I Agree" at bounding box center [915, 473] width 66 height 31
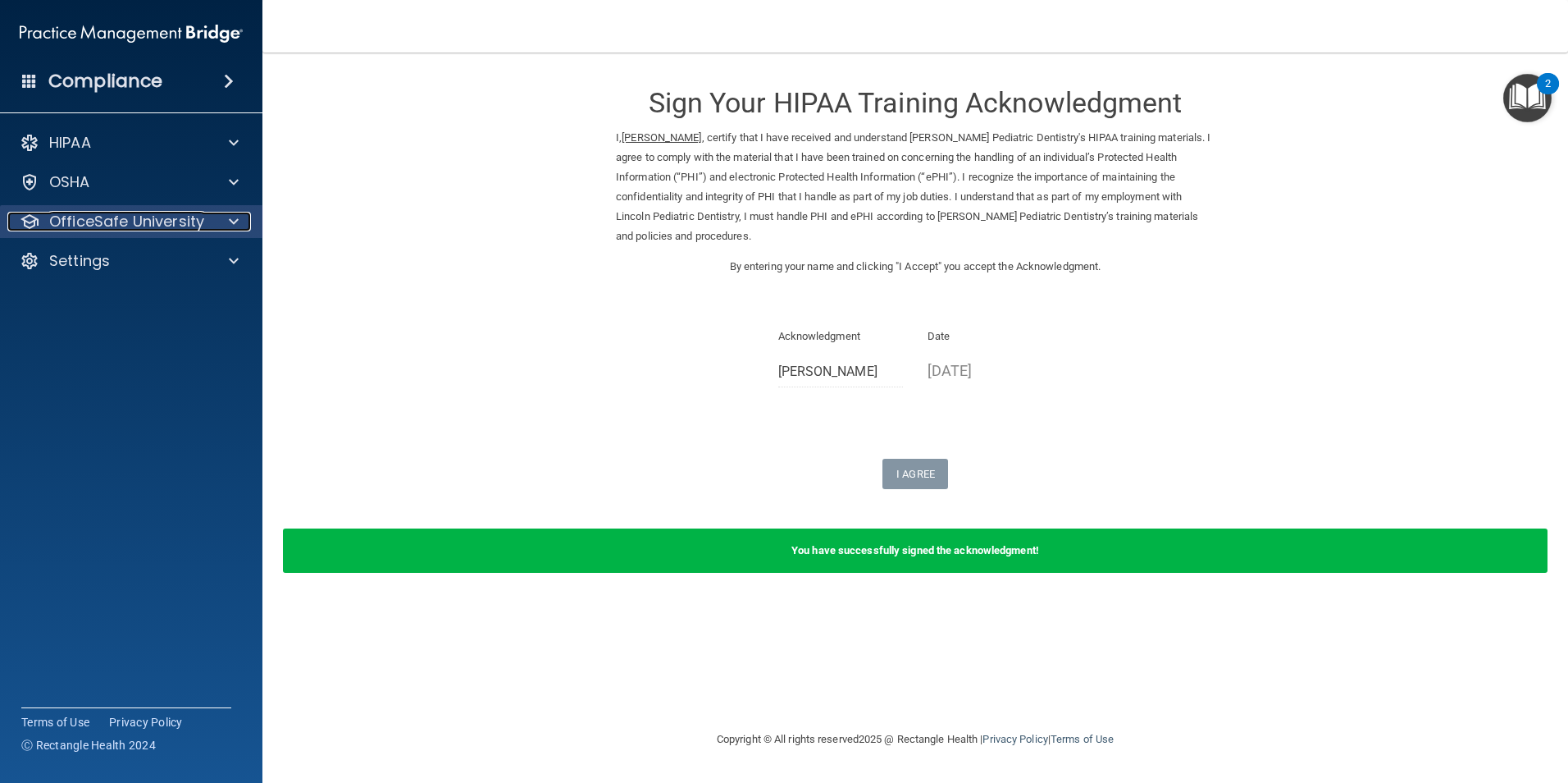
click at [140, 213] on p "OfficeSafe University" at bounding box center [127, 221] width 155 height 19
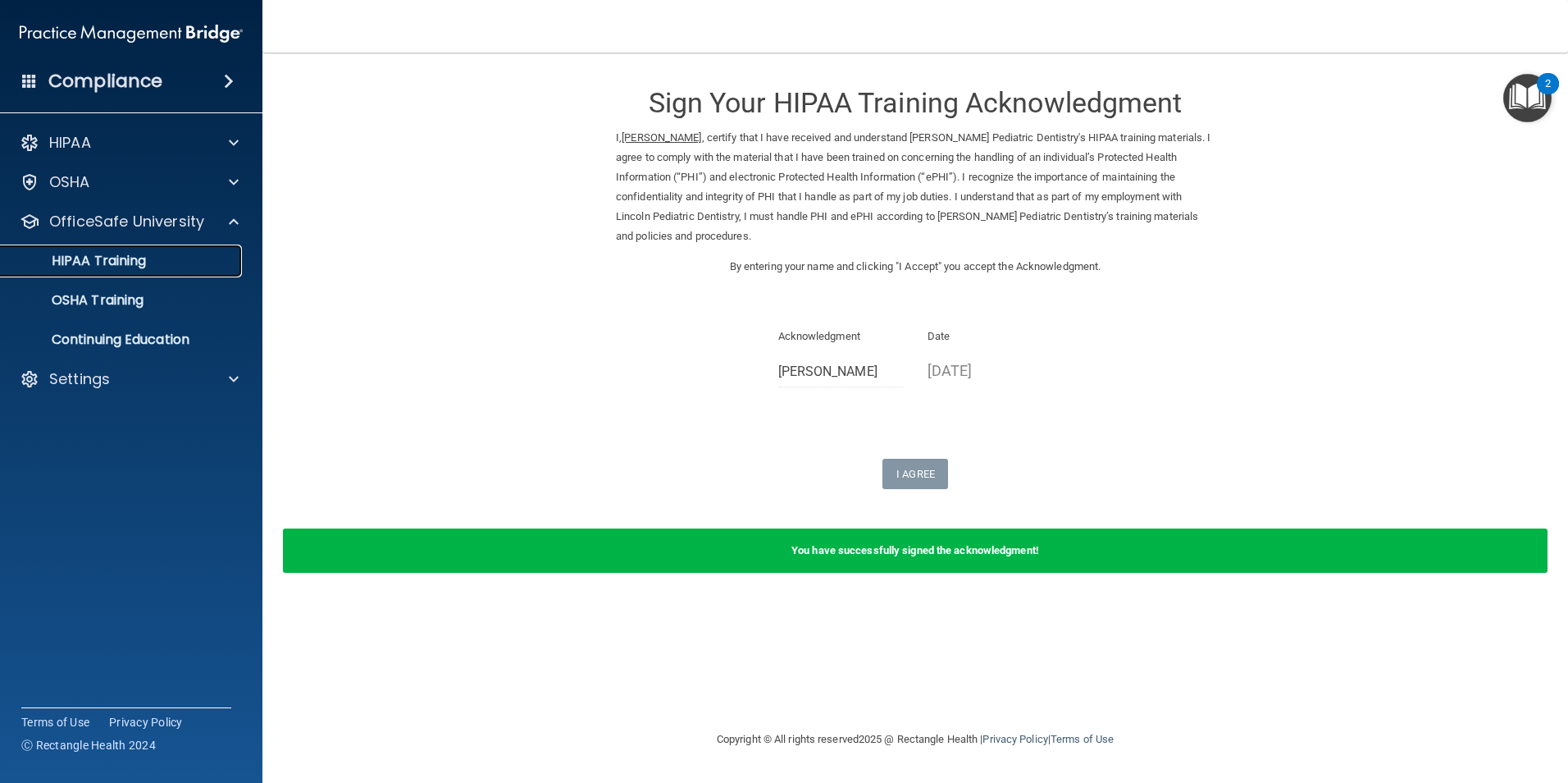
click at [77, 260] on p "HIPAA Training" at bounding box center [79, 261] width 135 height 17
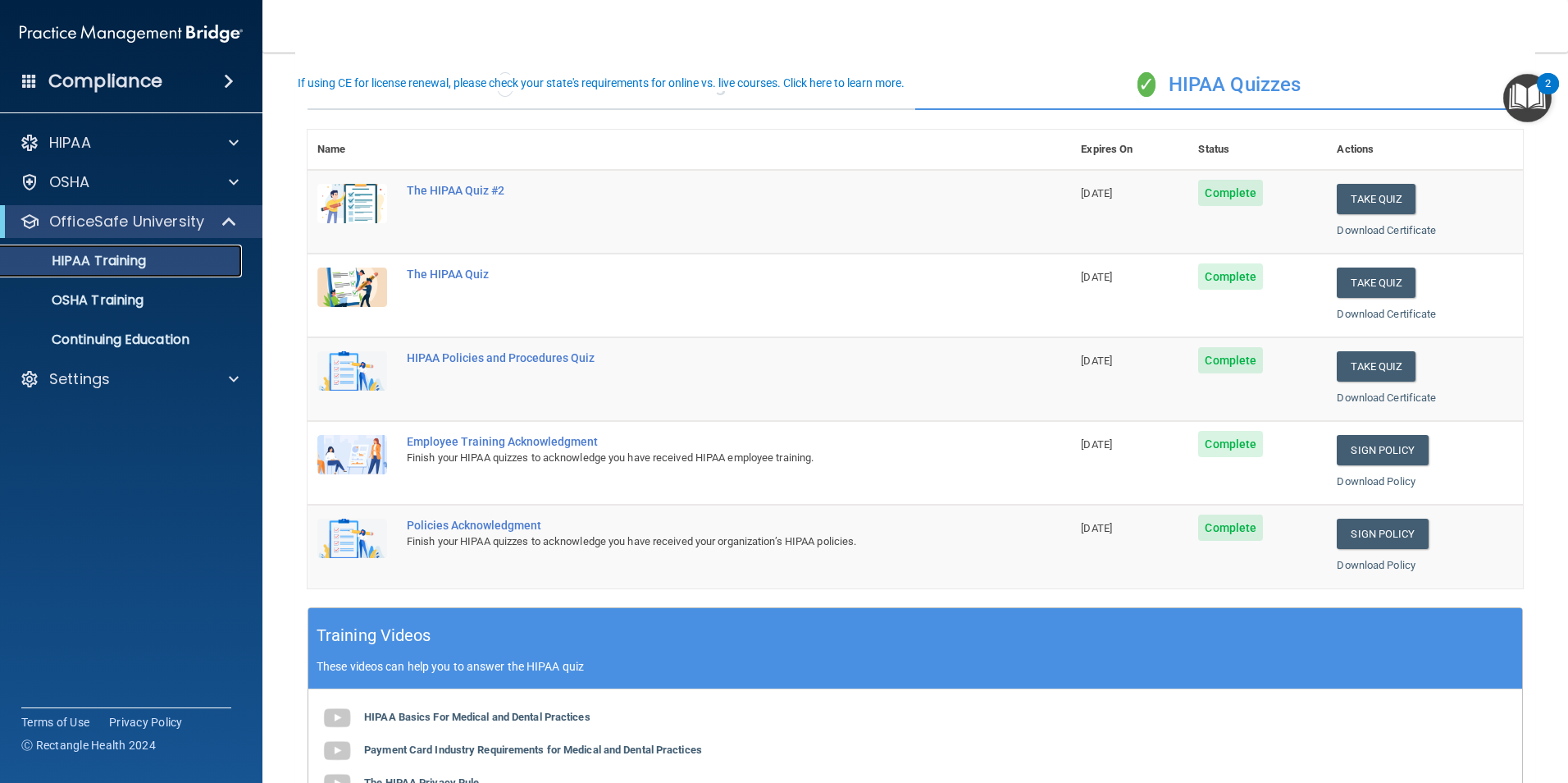
scroll to position [82, 0]
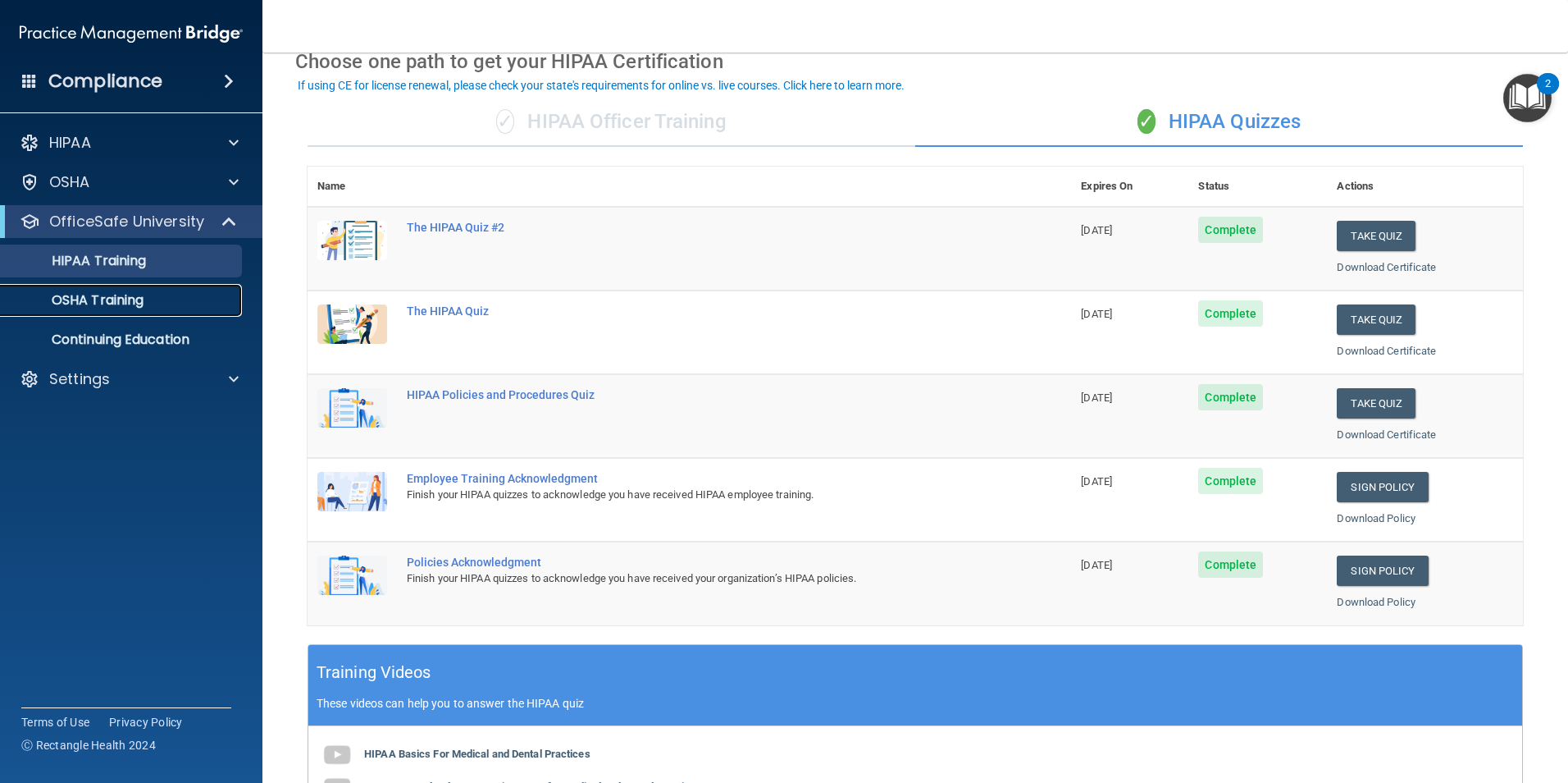
click at [153, 294] on div "OSHA Training" at bounding box center [123, 300] width 224 height 17
